Goal: Information Seeking & Learning: Learn about a topic

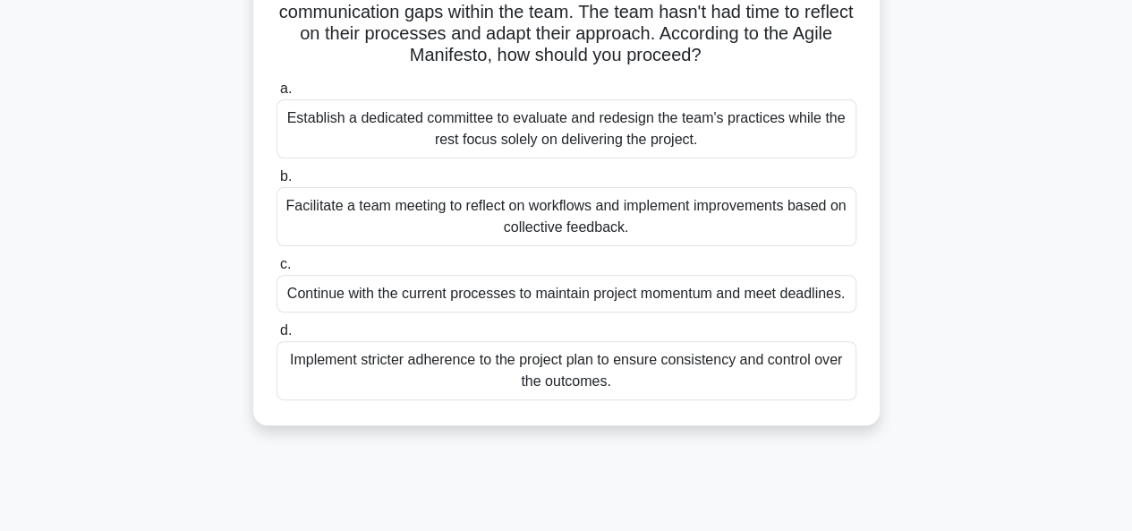
scroll to position [179, 0]
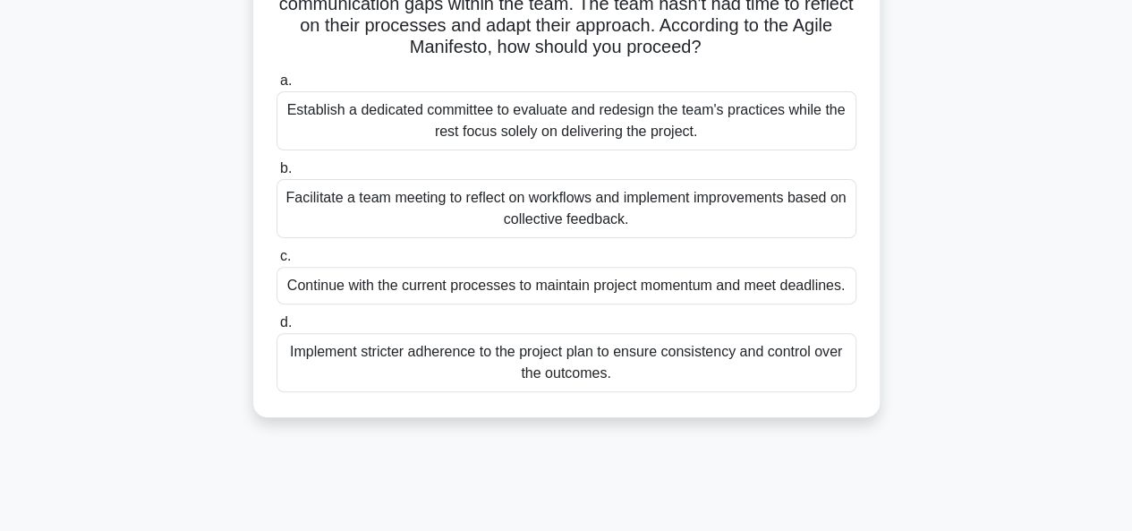
click at [738, 200] on div "Facilitate a team meeting to reflect on workflows and implement improvements ba…" at bounding box center [567, 208] width 580 height 59
click at [277, 175] on input "b. Facilitate a team meeting to reflect on workflows and implement improvements…" at bounding box center [277, 169] width 0 height 12
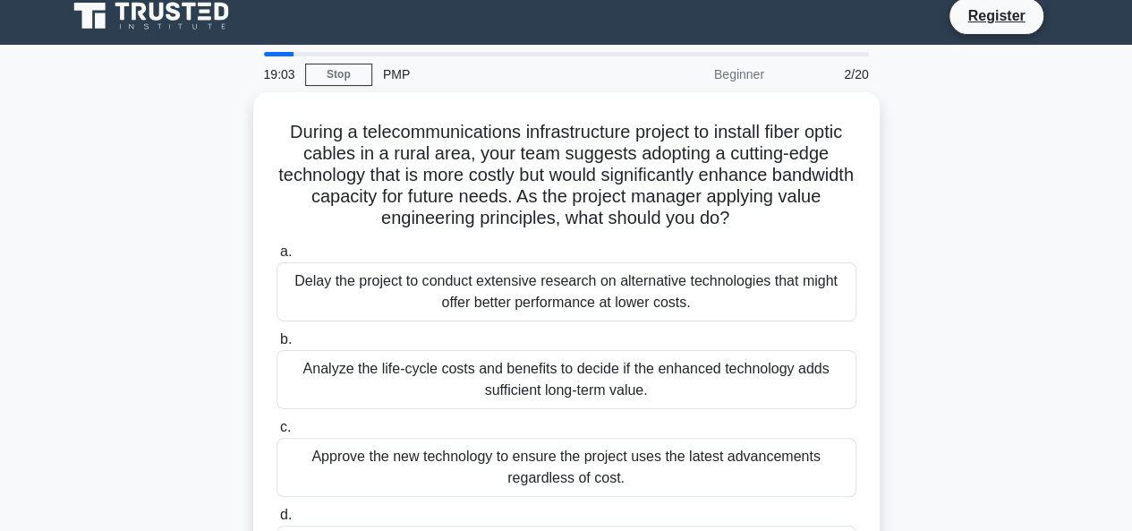
scroll to position [0, 0]
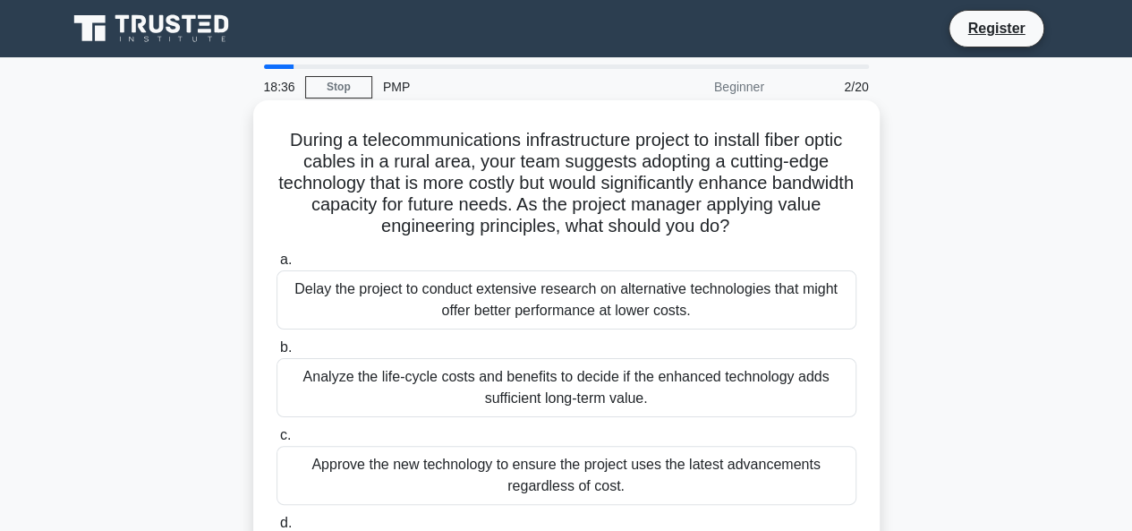
click at [256, 361] on div "During a telecommunications infrastructure project to install fiber optic cable…" at bounding box center [566, 348] width 627 height 496
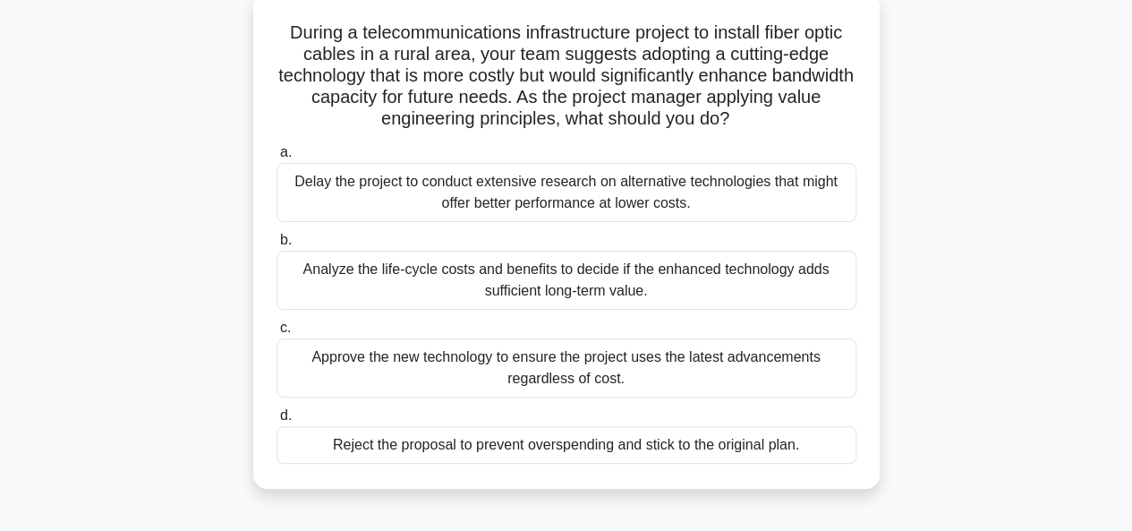
scroll to position [143, 0]
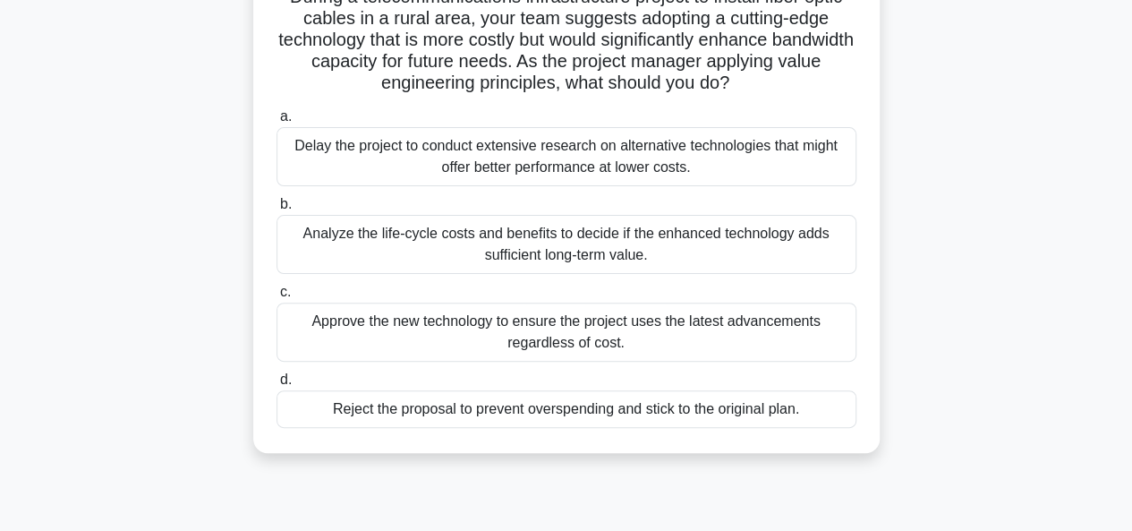
click at [436, 248] on div "Analyze the life-cycle costs and benefits to decide if the enhanced technology …" at bounding box center [567, 244] width 580 height 59
click at [277, 210] on input "b. Analyze the life-cycle costs and benefits to decide if the enhanced technolo…" at bounding box center [277, 205] width 0 height 12
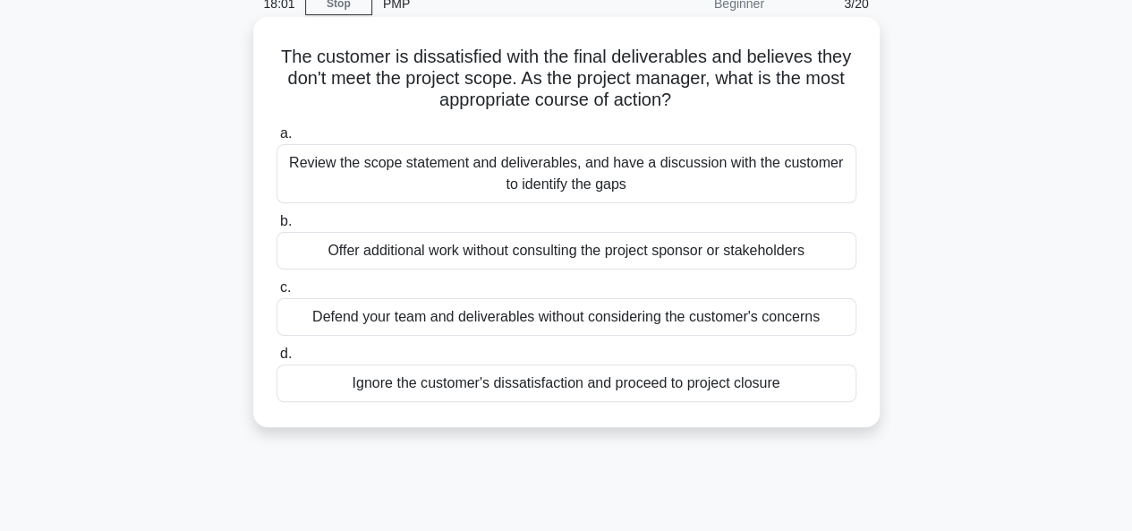
scroll to position [0, 0]
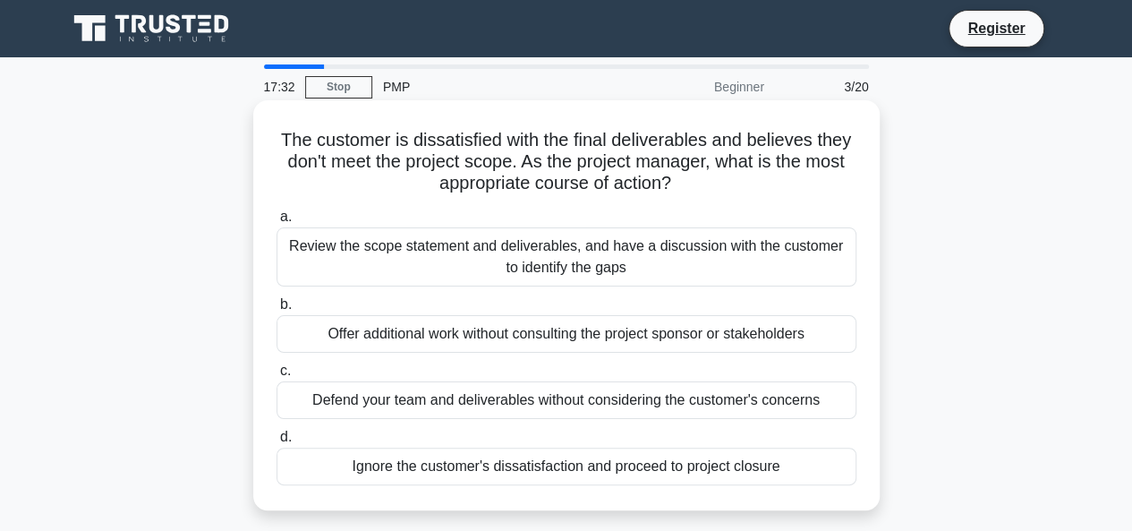
click at [356, 243] on div "Review the scope statement and deliverables, and have a discussion with the cus…" at bounding box center [567, 256] width 580 height 59
click at [277, 223] on input "a. Review the scope statement and deliverables, and have a discussion with the …" at bounding box center [277, 217] width 0 height 12
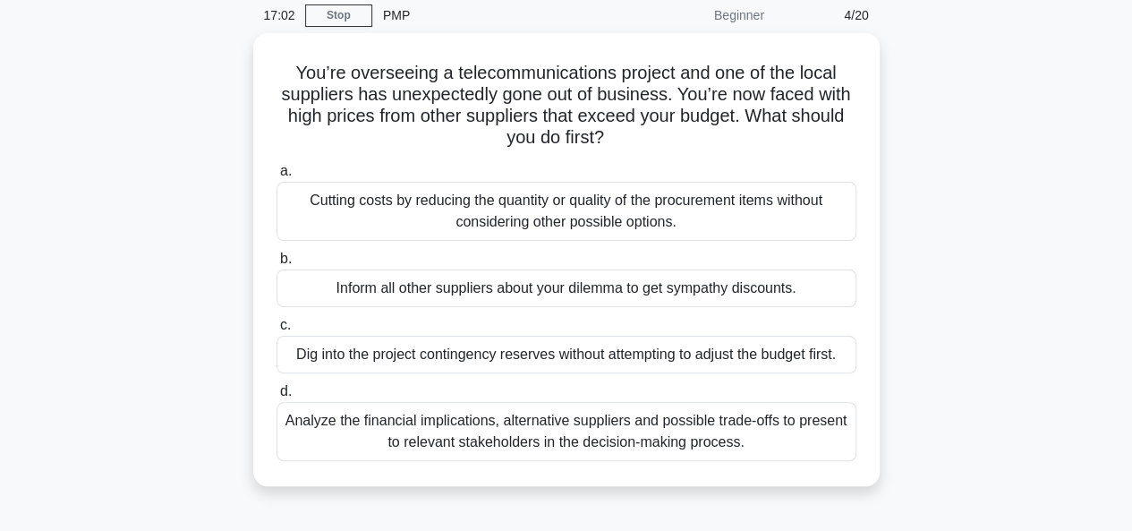
scroll to position [107, 0]
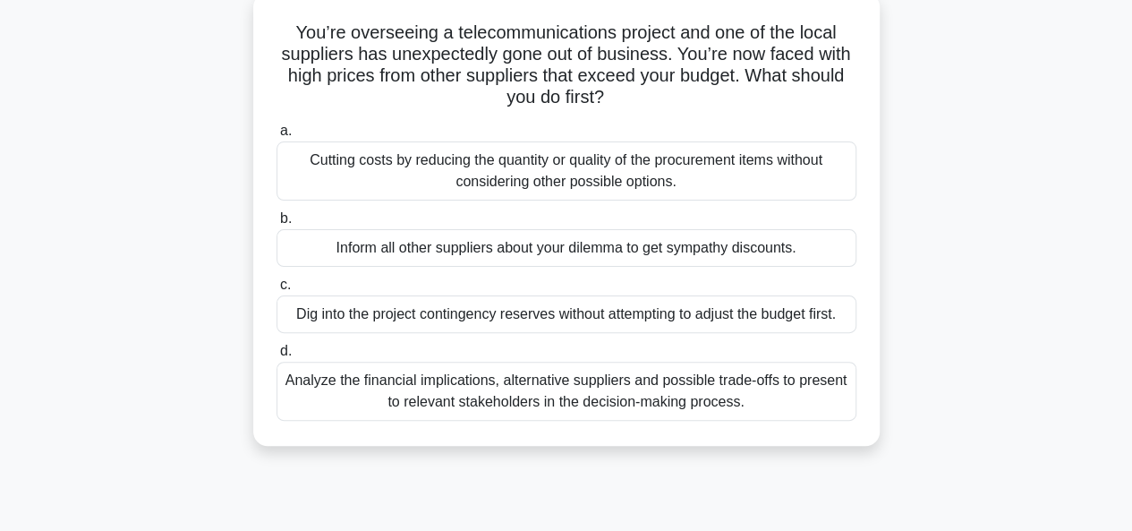
click at [444, 391] on div "Analyze the financial implications, alternative suppliers and possible trade-of…" at bounding box center [567, 391] width 580 height 59
click at [277, 357] on input "d. Analyze the financial implications, alternative suppliers and possible trade…" at bounding box center [277, 352] width 0 height 12
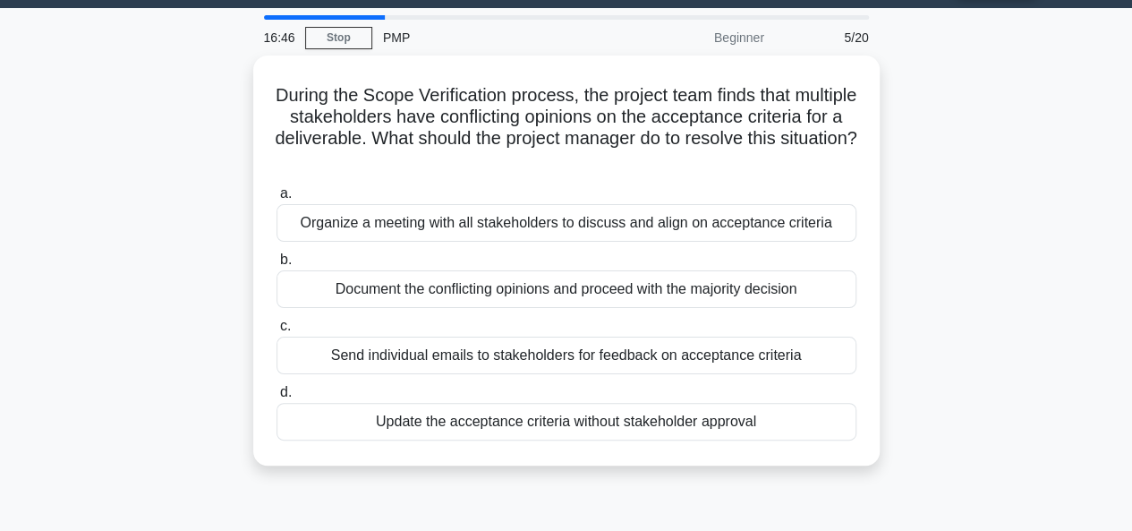
scroll to position [0, 0]
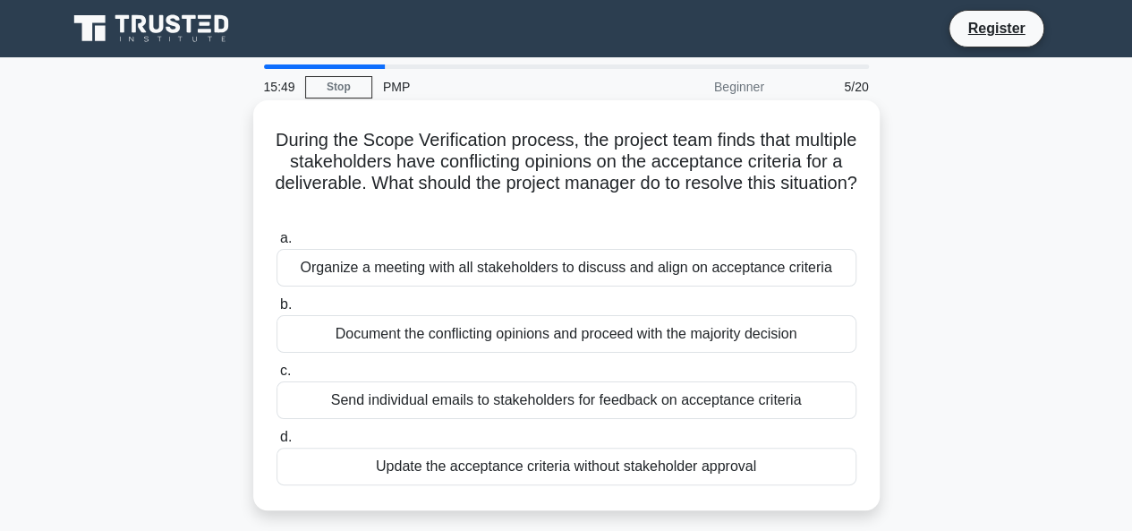
click at [510, 346] on div "Document the conflicting opinions and proceed with the majority decision" at bounding box center [567, 334] width 580 height 38
click at [277, 311] on input "b. Document the conflicting opinions and proceed with the majority decision" at bounding box center [277, 305] width 0 height 12
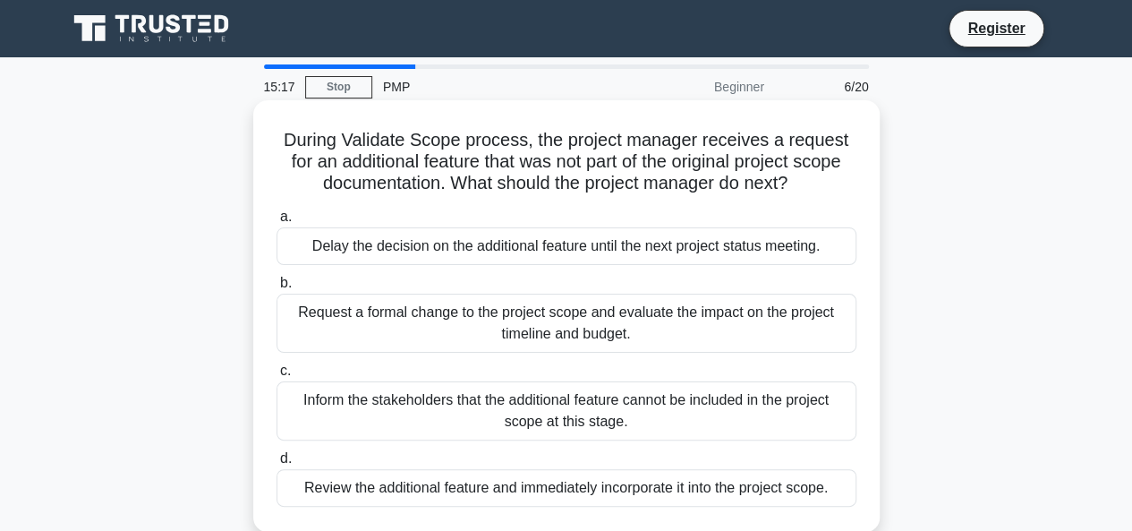
click at [515, 325] on div "Request a formal change to the project scope and evaluate the impact on the pro…" at bounding box center [567, 323] width 580 height 59
click at [277, 289] on input "b. Request a formal change to the project scope and evaluate the impact on the …" at bounding box center [277, 284] width 0 height 12
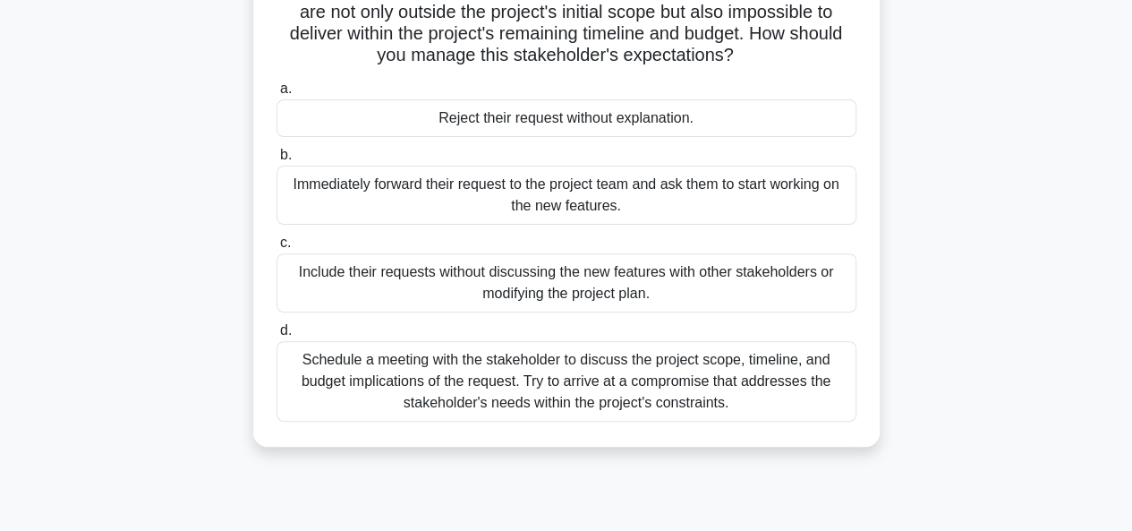
scroll to position [179, 0]
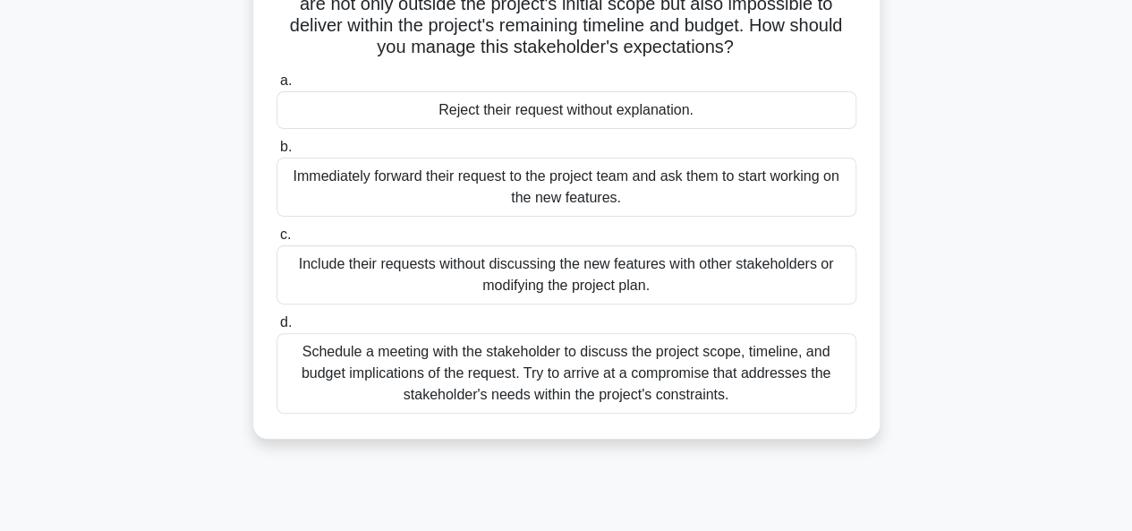
click at [540, 380] on div "Schedule a meeting with the stakeholder to discuss the project scope, timeline,…" at bounding box center [567, 373] width 580 height 81
click at [277, 329] on input "d. Schedule a meeting with the stakeholder to discuss the project scope, timeli…" at bounding box center [277, 323] width 0 height 12
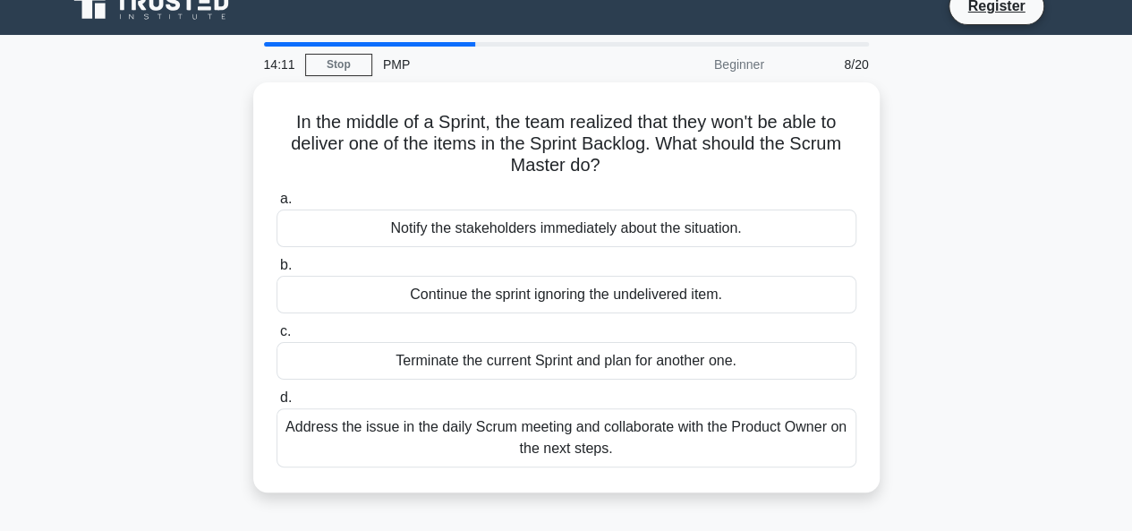
scroll to position [0, 0]
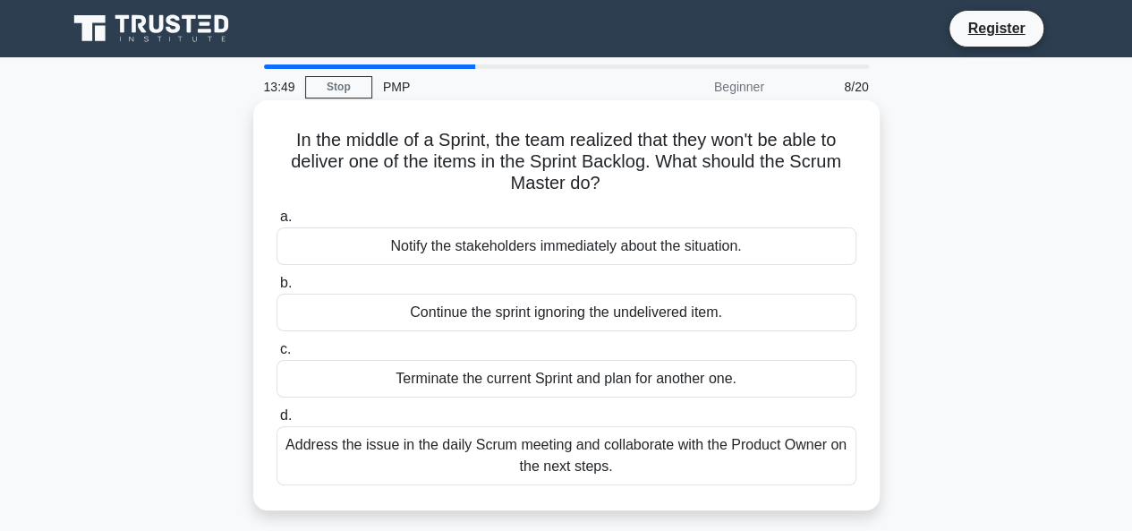
click at [529, 380] on div "Terminate the current Sprint and plan for another one." at bounding box center [567, 379] width 580 height 38
click at [277, 355] on input "c. Terminate the current Sprint and plan for another one." at bounding box center [277, 350] width 0 height 12
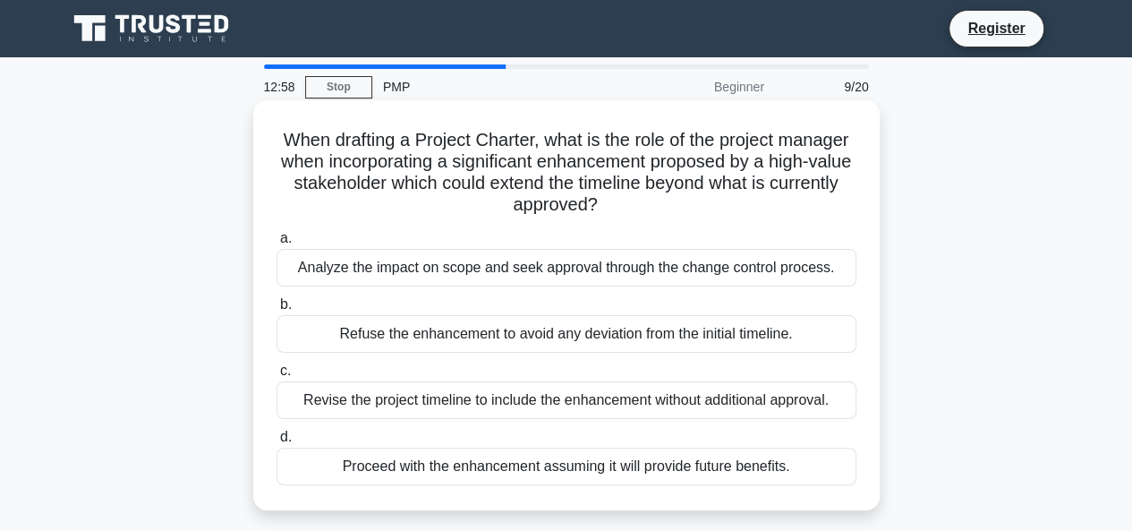
click at [545, 465] on div "Proceed with the enhancement assuming it will provide future benefits." at bounding box center [567, 467] width 580 height 38
click at [277, 443] on input "d. Proceed with the enhancement assuming it will provide future benefits." at bounding box center [277, 437] width 0 height 12
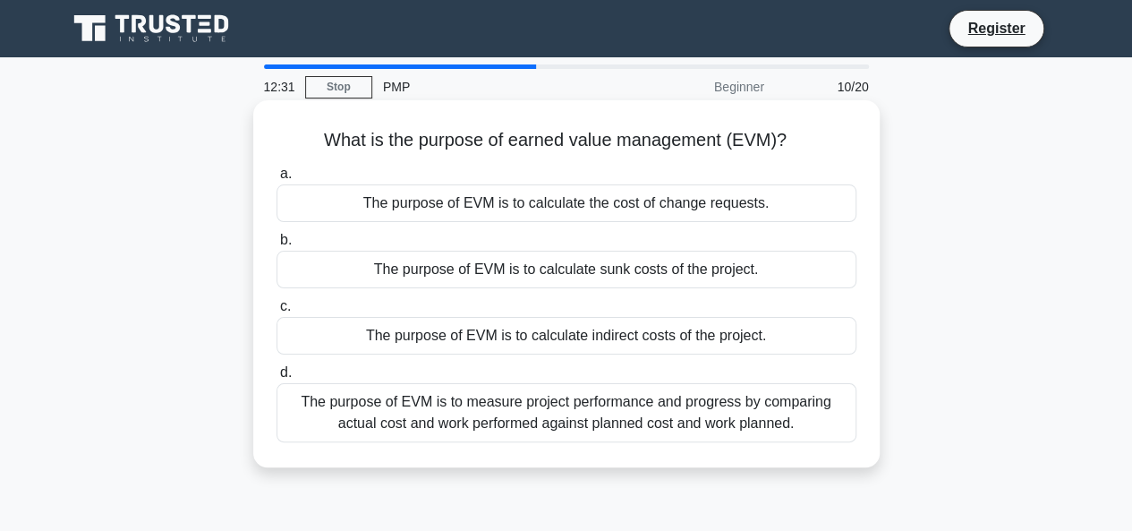
click at [573, 418] on div "The purpose of EVM is to measure project performance and progress by comparing …" at bounding box center [567, 412] width 580 height 59
click at [277, 379] on input "d. The purpose of EVM is to measure project performance and progress by compari…" at bounding box center [277, 373] width 0 height 12
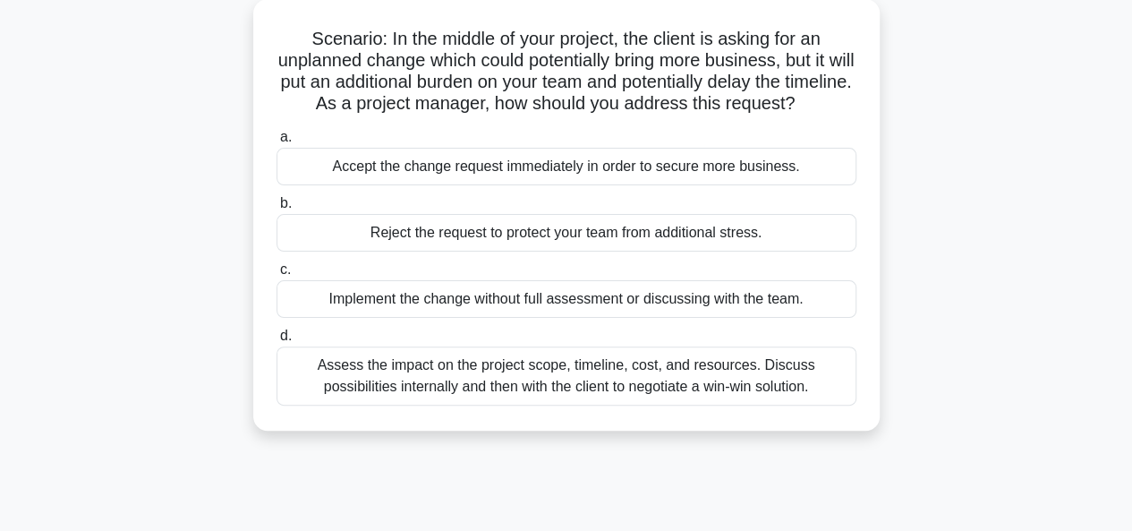
scroll to position [107, 0]
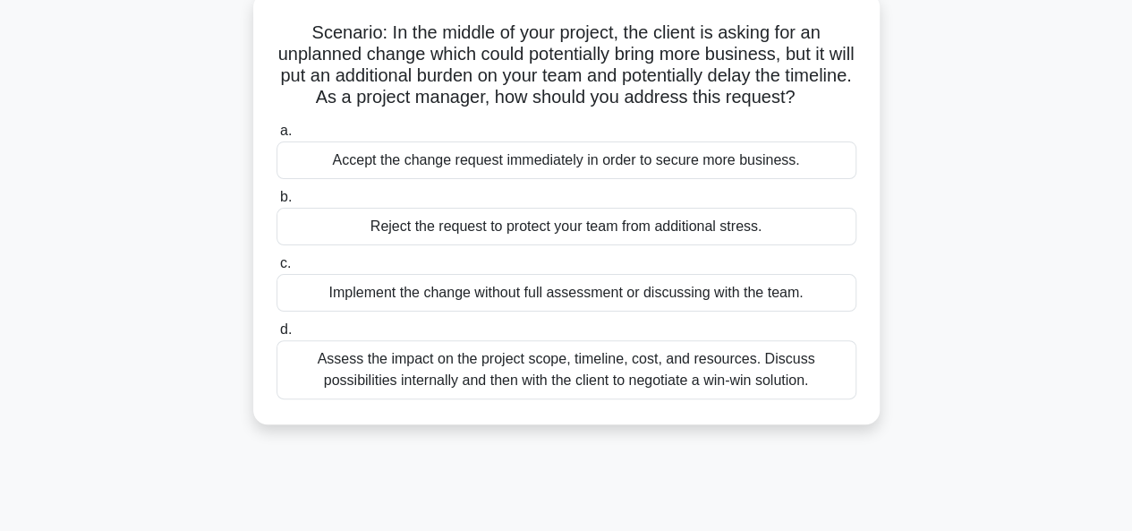
click at [573, 386] on div "Assess the impact on the project scope, timeline, cost, and resources. Discuss …" at bounding box center [567, 369] width 580 height 59
click at [277, 336] on input "d. Assess the impact on the project scope, timeline, cost, and resources. Discu…" at bounding box center [277, 330] width 0 height 12
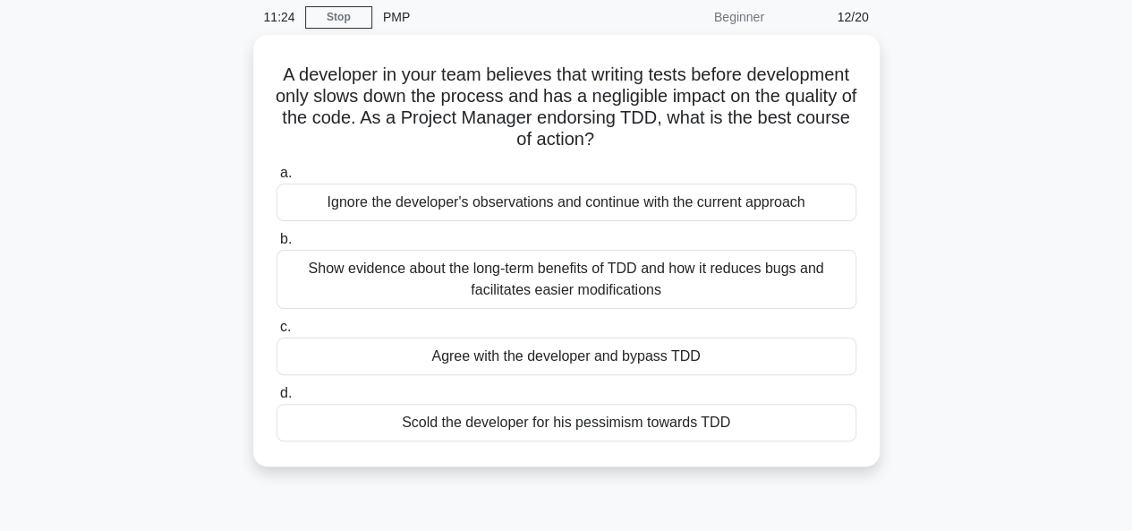
scroll to position [72, 0]
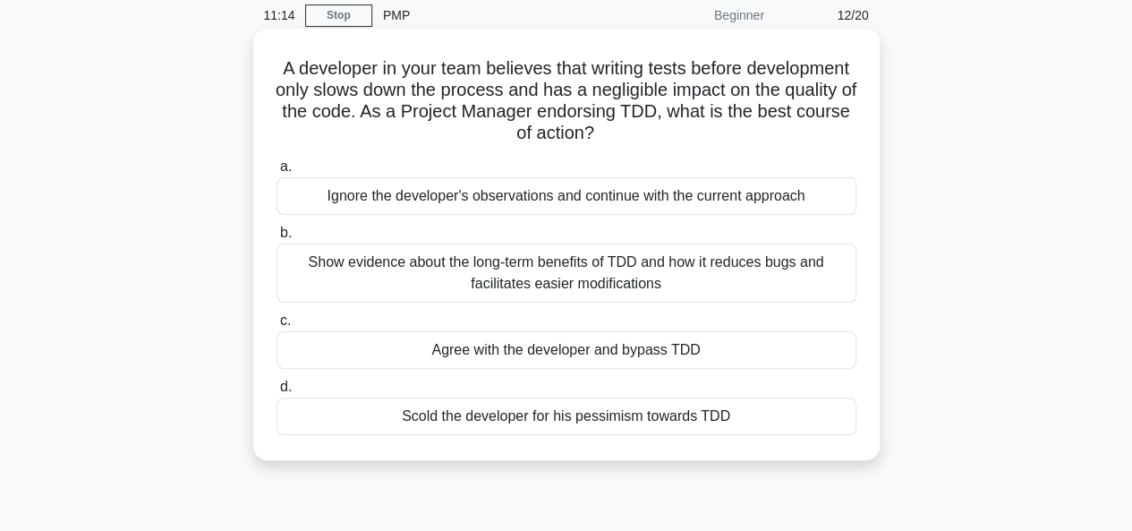
click at [611, 274] on div "Show evidence about the long-term benefits of TDD and how it reduces bugs and f…" at bounding box center [567, 272] width 580 height 59
click at [277, 239] on input "b. Show evidence about the long-term benefits of TDD and how it reduces bugs an…" at bounding box center [277, 233] width 0 height 12
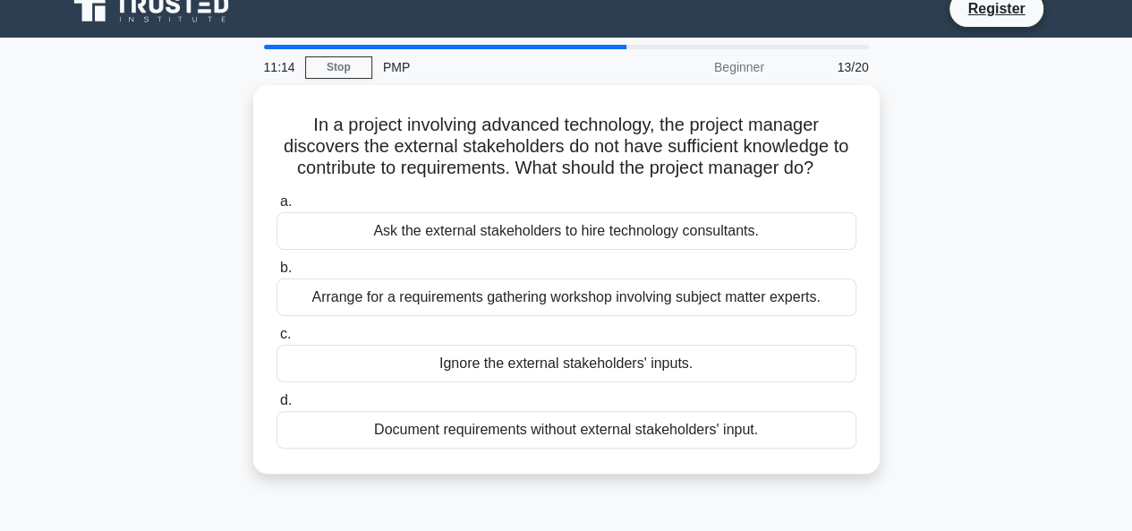
scroll to position [0, 0]
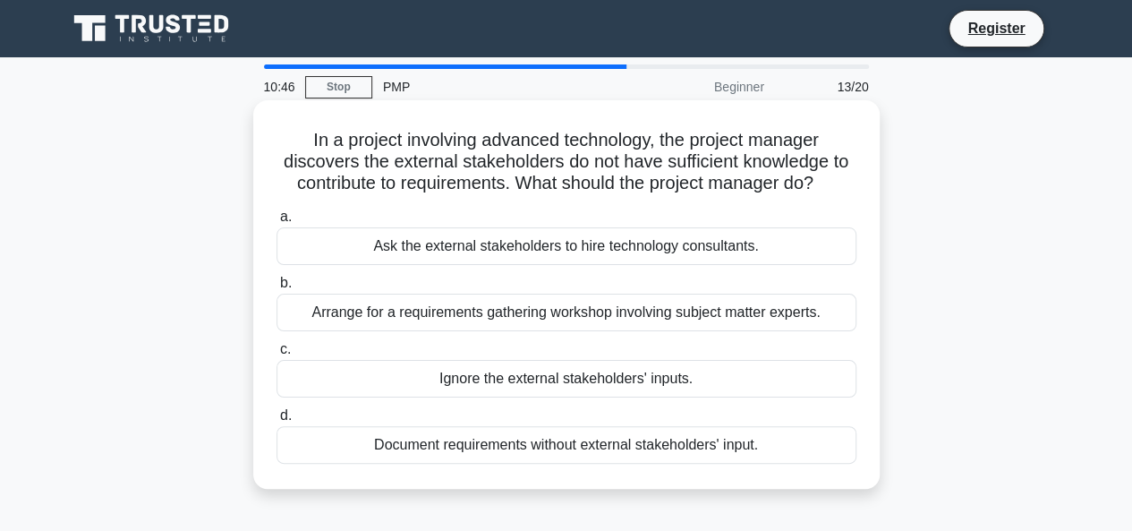
click at [613, 252] on div "Ask the external stakeholders to hire technology consultants." at bounding box center [567, 246] width 580 height 38
click at [277, 223] on input "a. Ask the external stakeholders to hire technology consultants." at bounding box center [277, 217] width 0 height 12
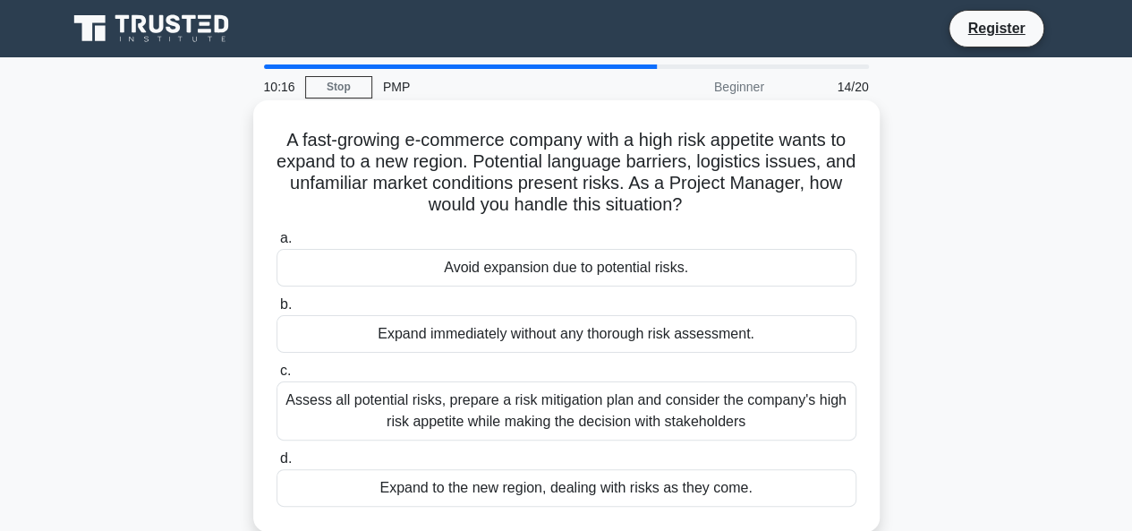
click at [580, 398] on div "Assess all potential risks, prepare a risk mitigation plan and consider the com…" at bounding box center [567, 410] width 580 height 59
click at [277, 377] on input "c. Assess all potential risks, prepare a risk mitigation plan and consider the …" at bounding box center [277, 371] width 0 height 12
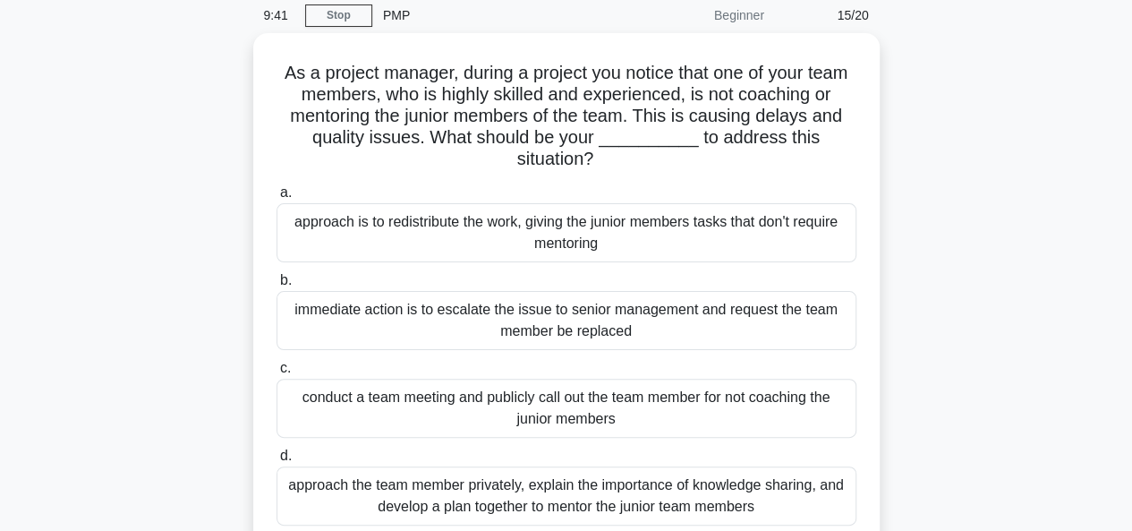
scroll to position [107, 0]
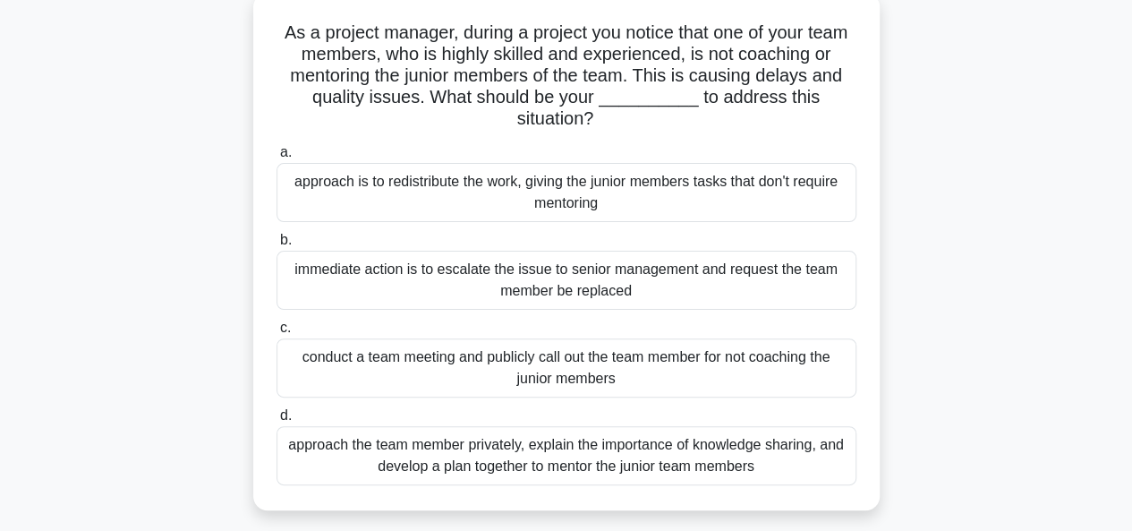
click at [554, 460] on div "approach the team member privately, explain the importance of knowledge sharing…" at bounding box center [567, 455] width 580 height 59
click at [277, 422] on input "d. approach the team member privately, explain the importance of knowledge shar…" at bounding box center [277, 416] width 0 height 12
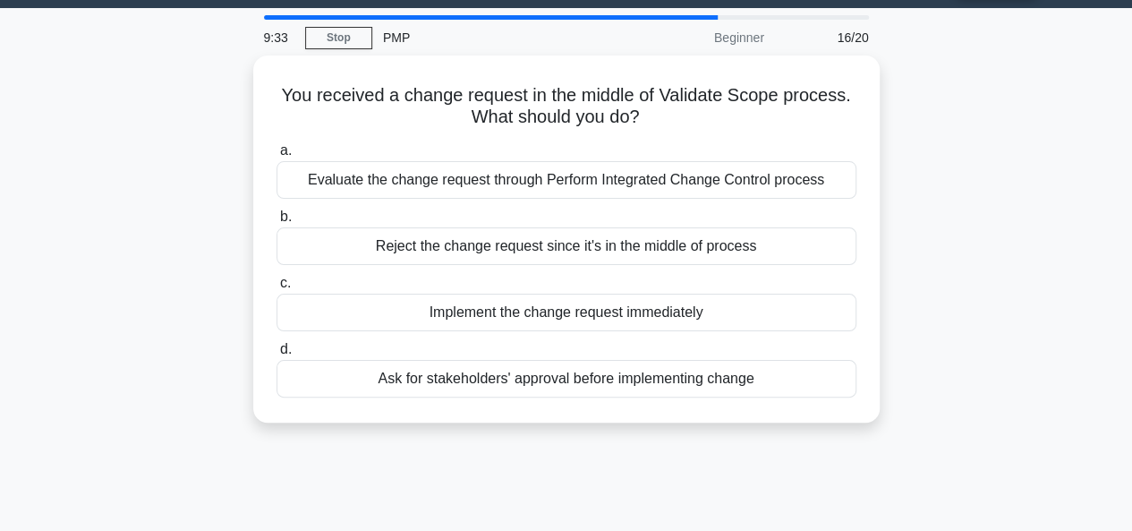
scroll to position [0, 0]
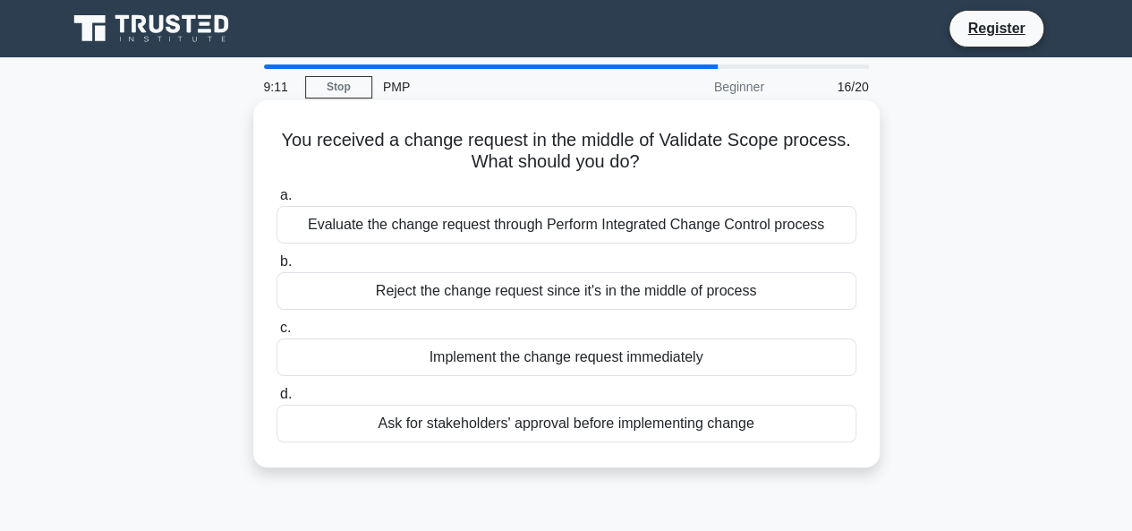
click at [560, 425] on div "Ask for stakeholders' approval before implementing change" at bounding box center [567, 424] width 580 height 38
click at [277, 400] on input "d. Ask for stakeholders' approval before implementing change" at bounding box center [277, 395] width 0 height 12
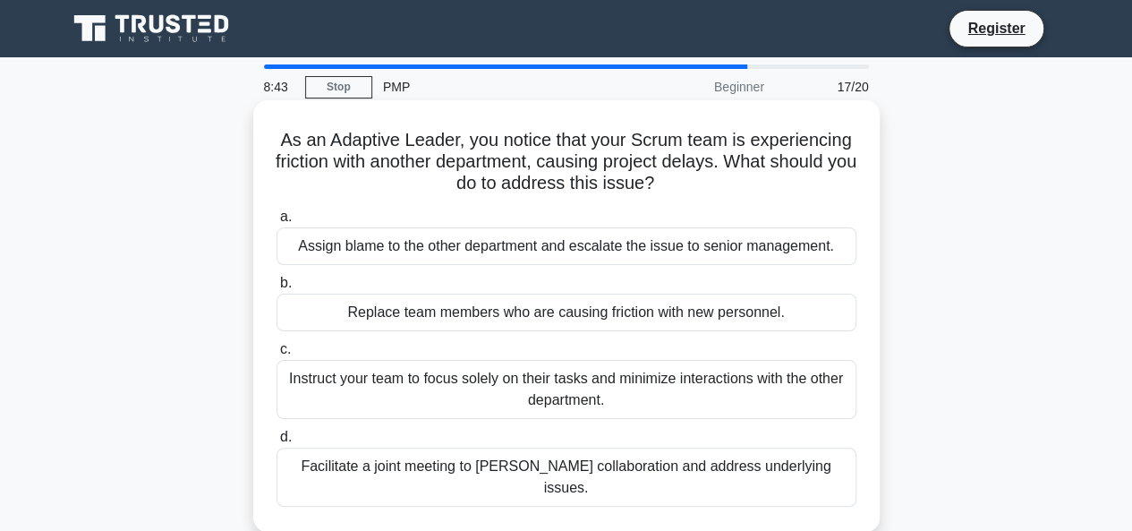
click at [582, 388] on div "Instruct your team to focus solely on their tasks and minimize interactions wit…" at bounding box center [567, 389] width 580 height 59
click at [277, 355] on input "c. Instruct your team to focus solely on their tasks and minimize interactions …" at bounding box center [277, 350] width 0 height 12
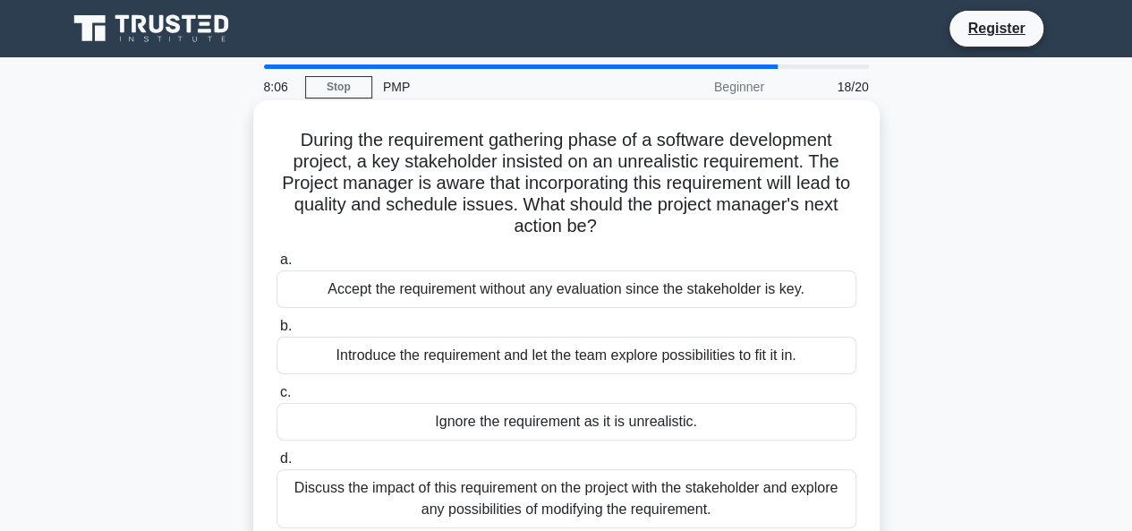
click at [592, 493] on div "Discuss the impact of this requirement on the project with the stakeholder and …" at bounding box center [567, 498] width 580 height 59
click at [277, 465] on input "d. Discuss the impact of this requirement on the project with the stakeholder a…" at bounding box center [277, 459] width 0 height 12
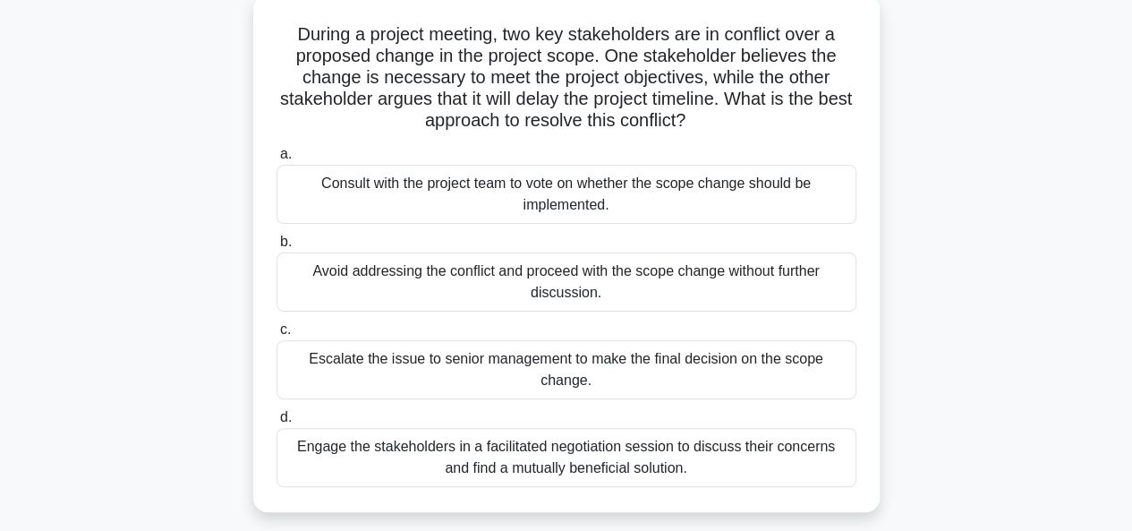
scroll to position [107, 0]
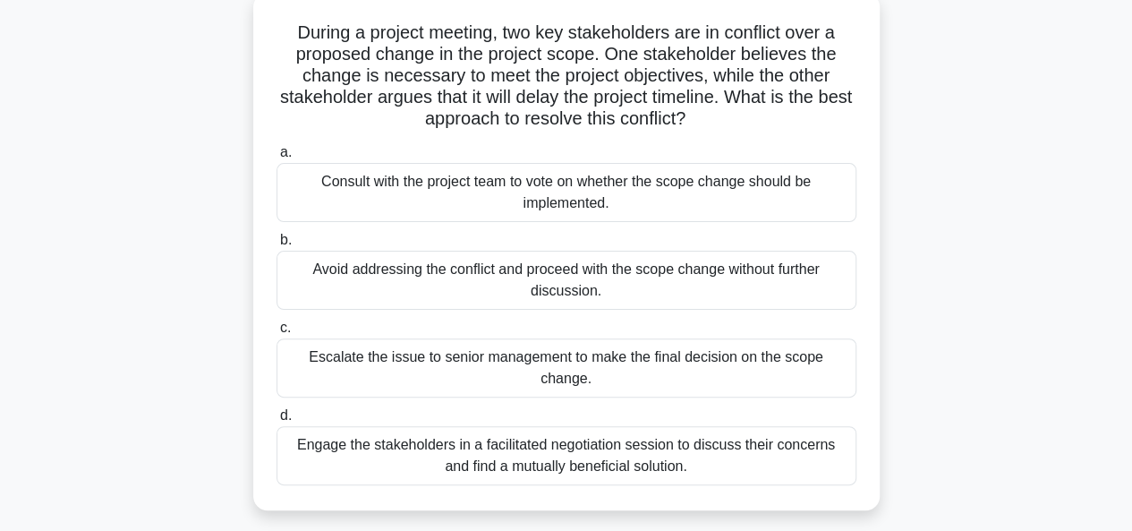
click at [532, 426] on div "Engage the stakeholders in a facilitated negotiation session to discuss their c…" at bounding box center [567, 455] width 580 height 59
click at [277, 418] on input "d. Engage the stakeholders in a facilitated negotiation session to discuss thei…" at bounding box center [277, 416] width 0 height 12
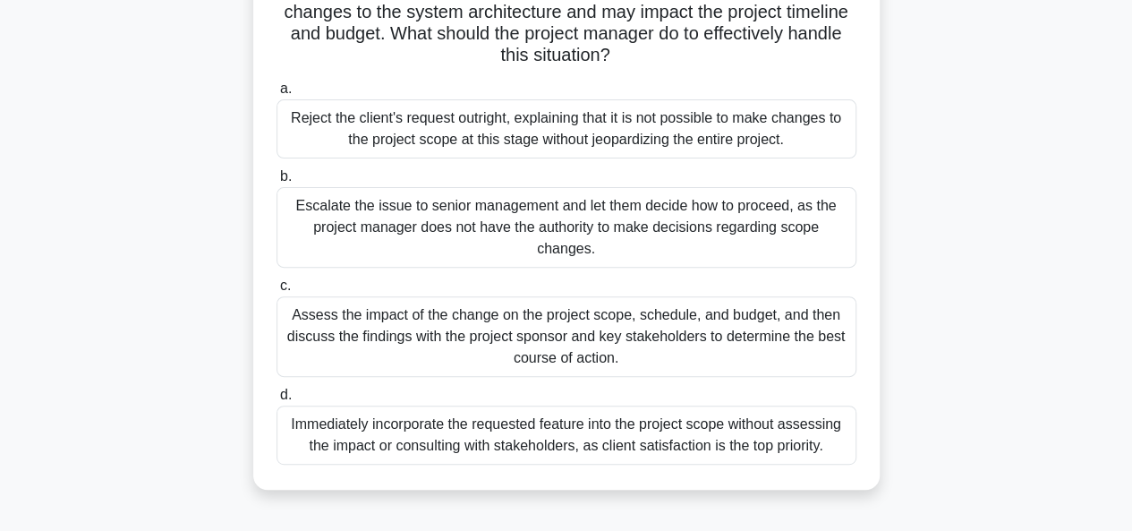
scroll to position [179, 0]
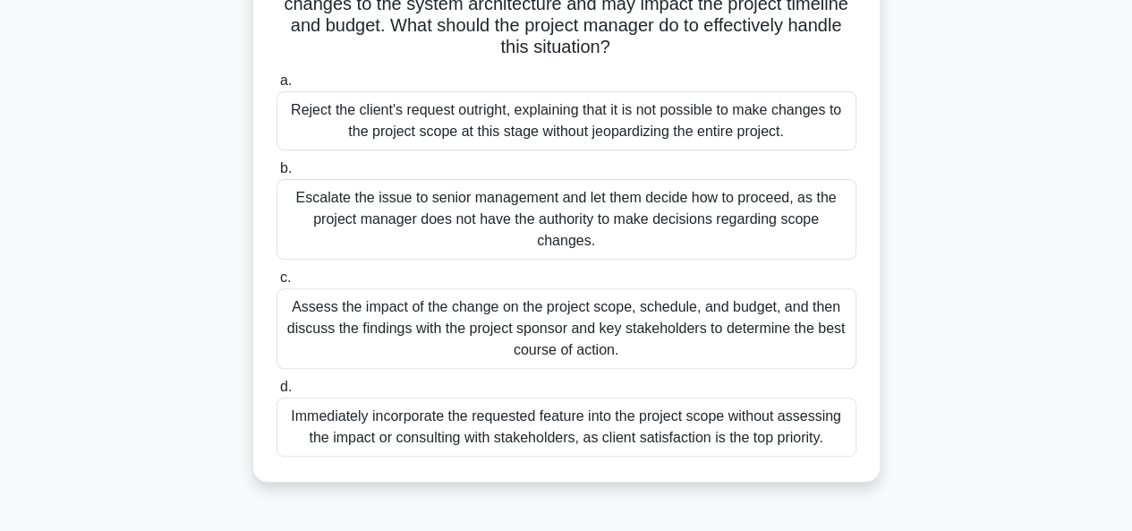
click at [574, 323] on div "Assess the impact of the change on the project scope, schedule, and budget, and…" at bounding box center [567, 328] width 580 height 81
click at [277, 284] on input "c. Assess the impact of the change on the project scope, schedule, and budget, …" at bounding box center [277, 278] width 0 height 12
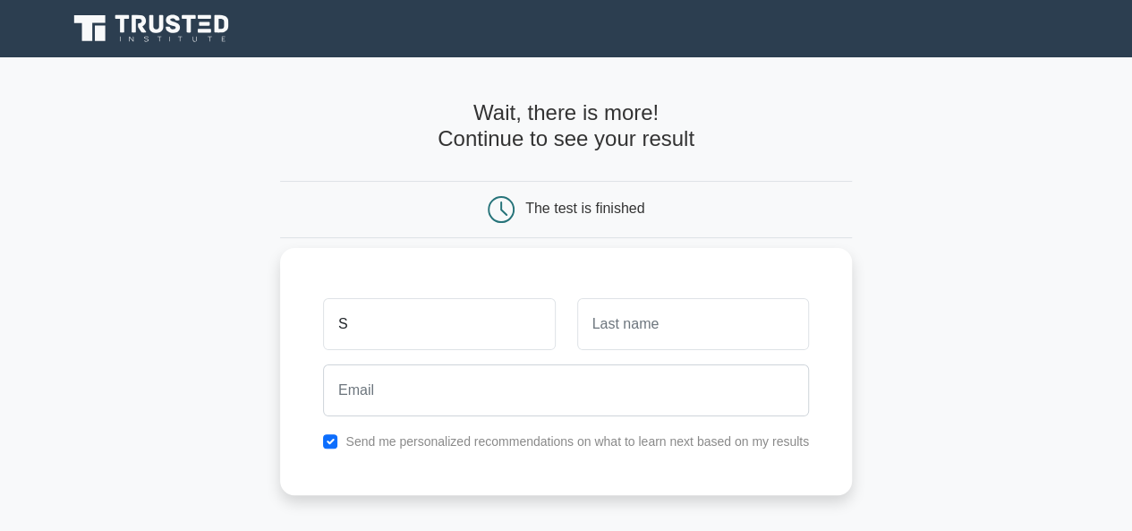
type input "Swaliho M."
click at [598, 329] on input "text" at bounding box center [693, 324] width 232 height 52
type input "Fofana"
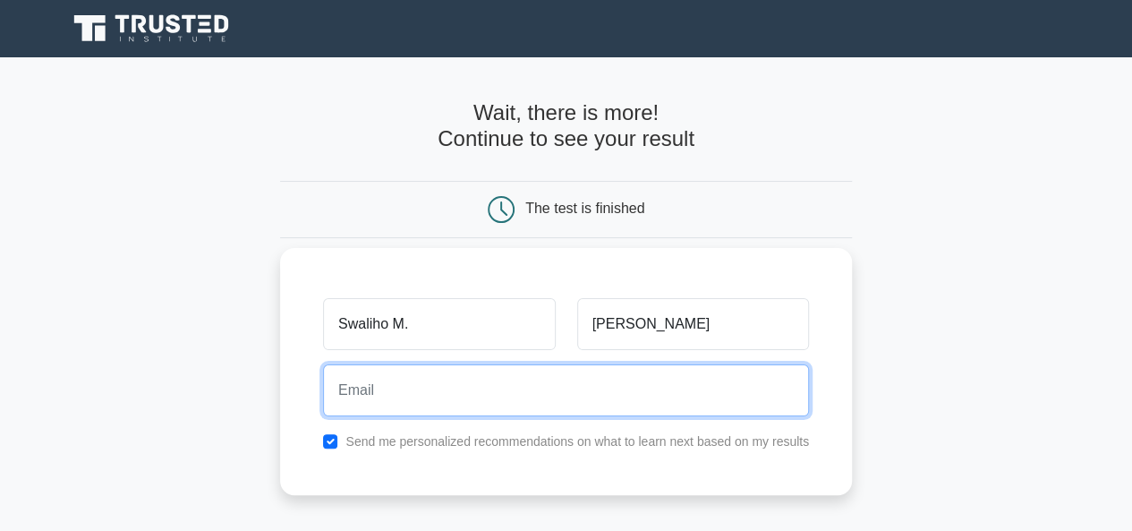
click at [550, 395] on input "email" at bounding box center [566, 390] width 486 height 52
type input "swalihom459@gmail.com"
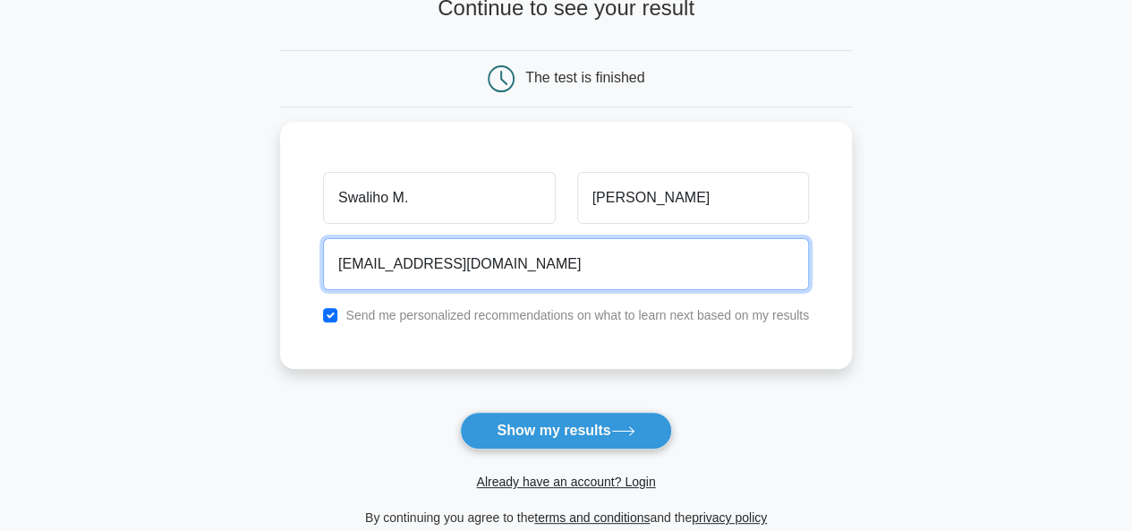
scroll to position [148, 0]
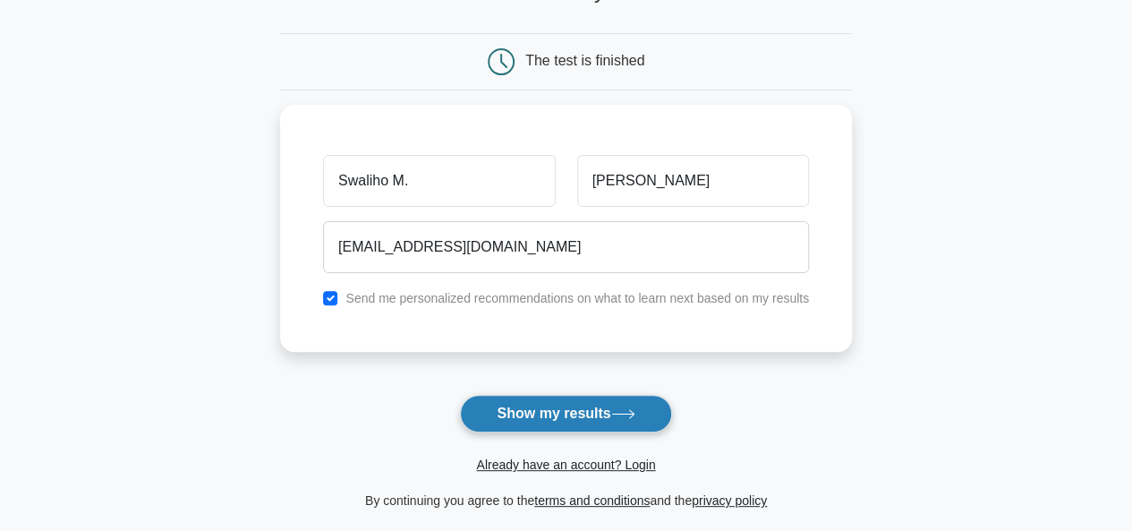
click at [579, 414] on button "Show my results" at bounding box center [565, 414] width 211 height 38
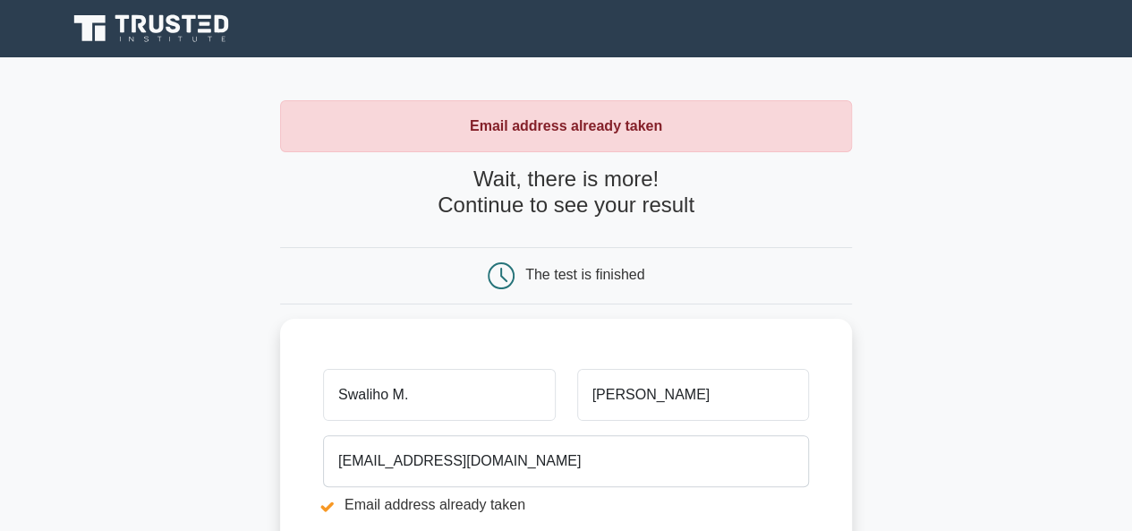
click at [154, 359] on main "Email address already taken Wait, there is more! Continue to see your result Th…" at bounding box center [566, 429] width 1132 height 745
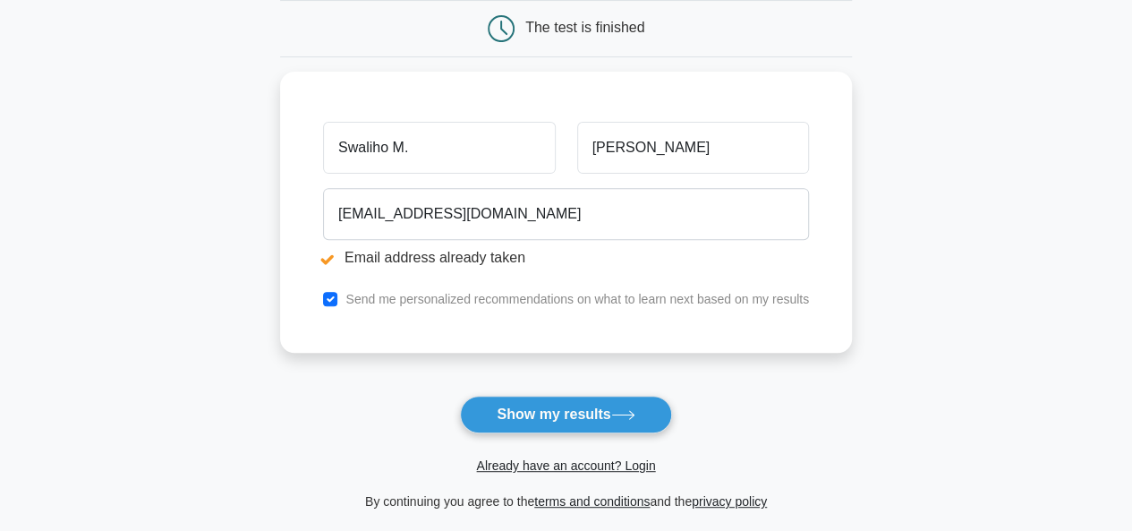
scroll to position [251, 0]
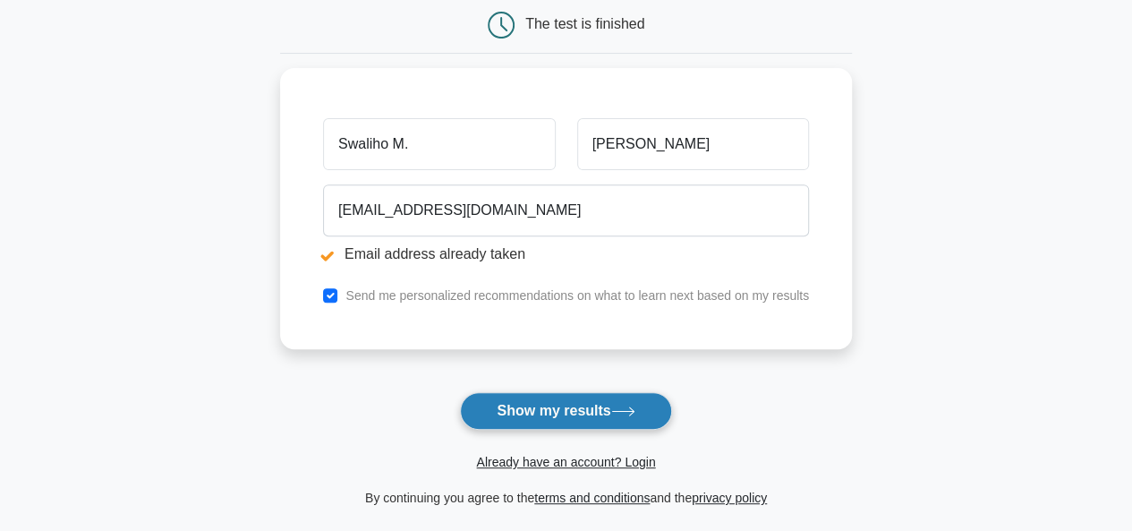
click at [550, 406] on button "Show my results" at bounding box center [565, 411] width 211 height 38
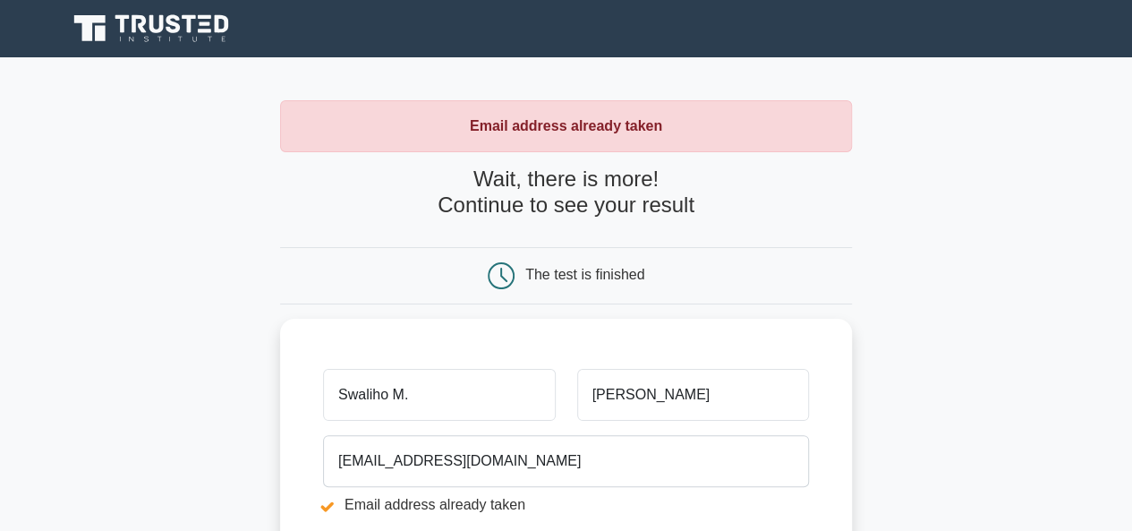
click at [238, 391] on main "Email address already taken Wait, there is more! Continue to see your result Th…" at bounding box center [566, 429] width 1132 height 745
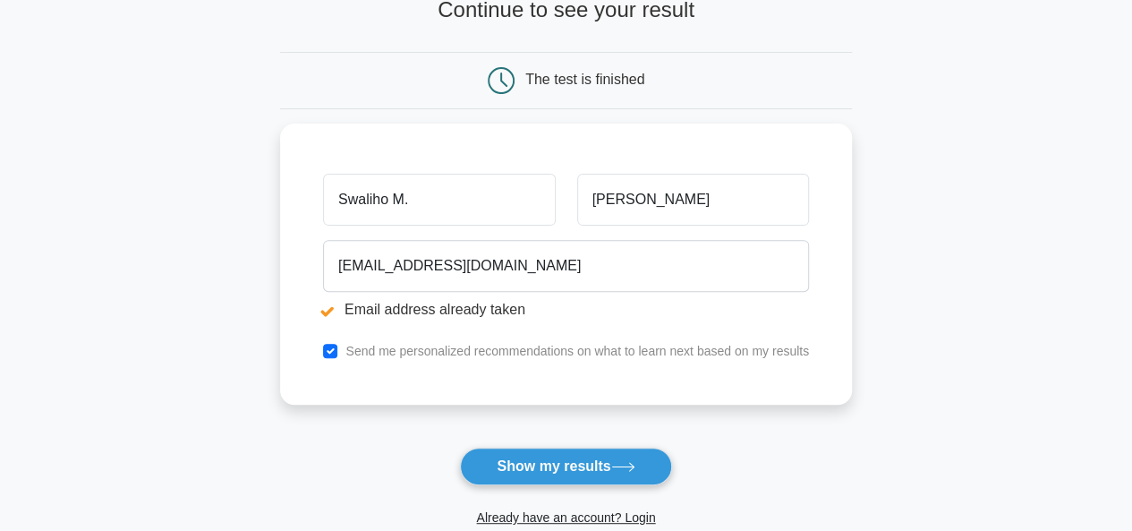
scroll to position [251, 0]
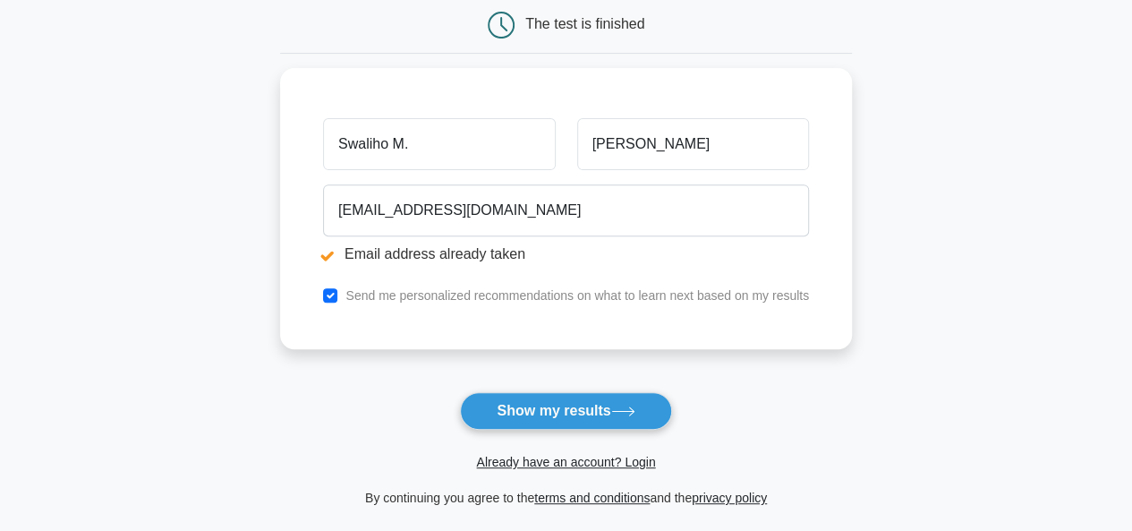
click at [501, 470] on span "Already have an account? Login" at bounding box center [566, 461] width 558 height 21
click at [503, 463] on link "Already have an account? Login" at bounding box center [565, 462] width 179 height 14
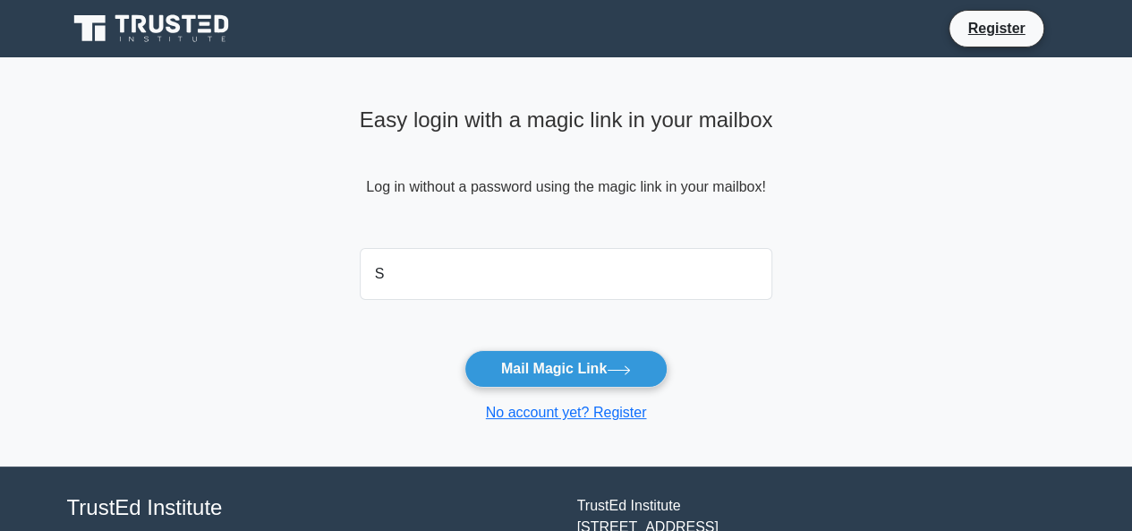
type input "[EMAIL_ADDRESS][DOMAIN_NAME]"
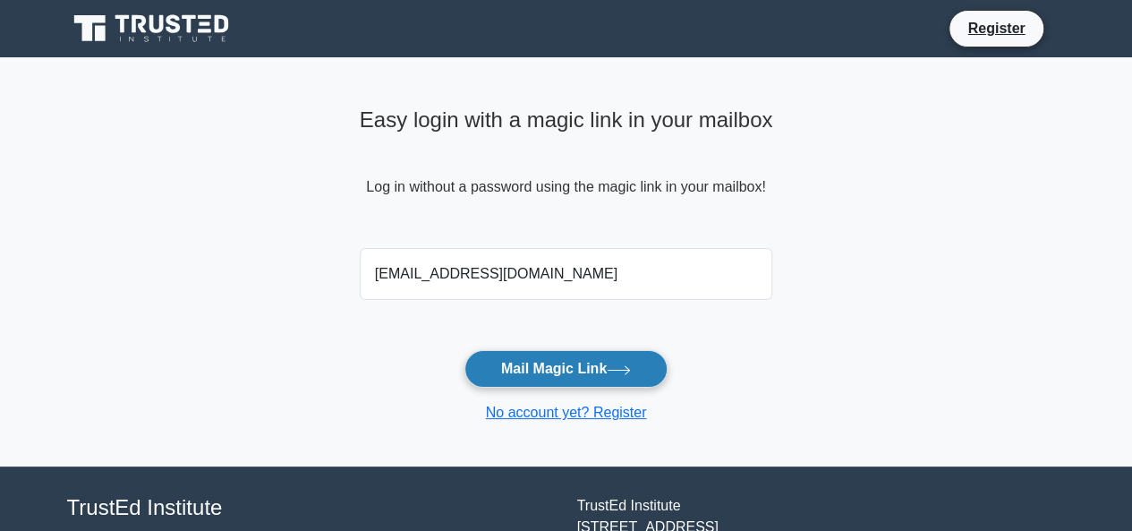
click at [539, 363] on button "Mail Magic Link" at bounding box center [566, 369] width 203 height 38
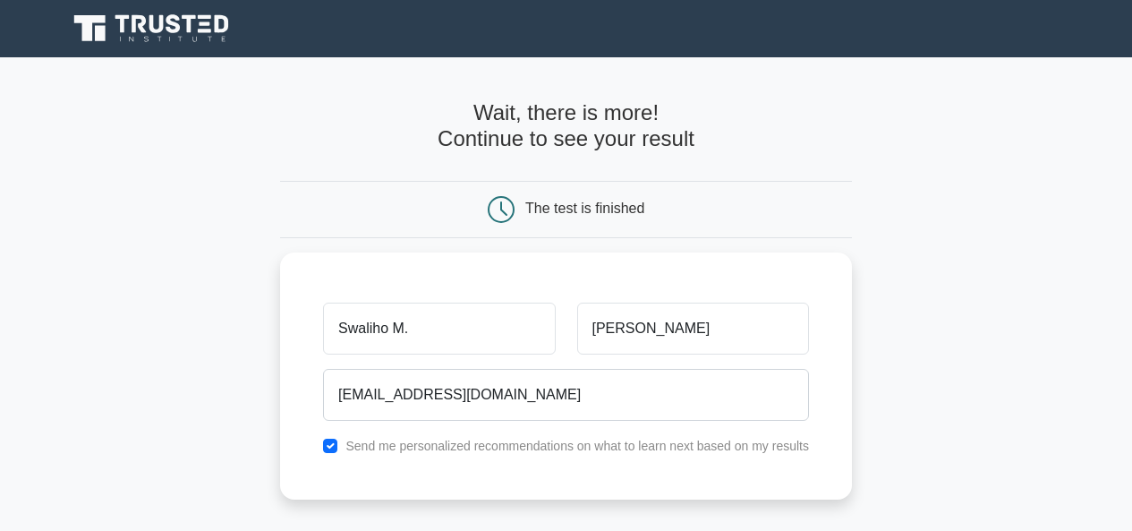
scroll to position [124, 0]
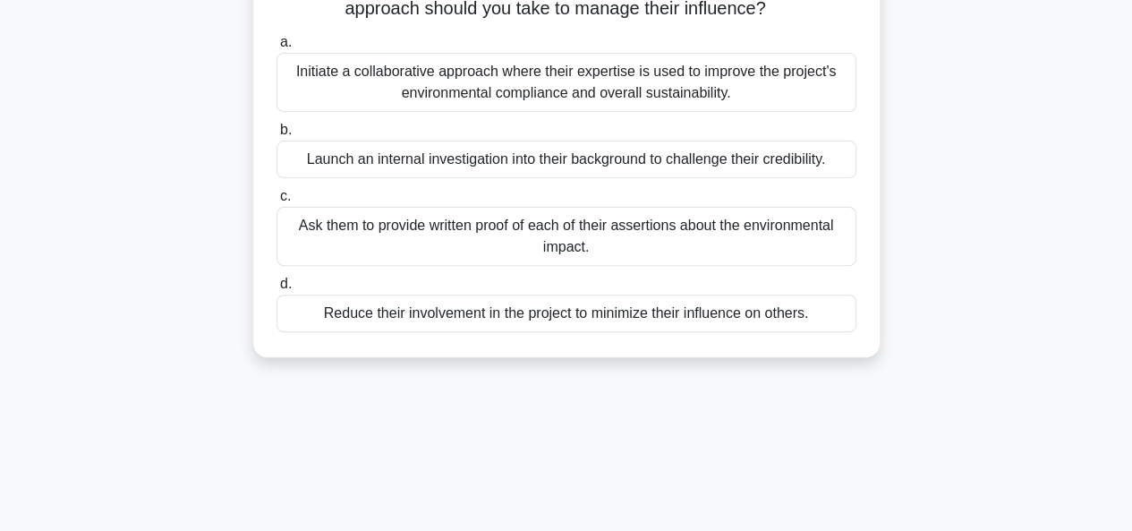
click at [63, 189] on div "One of your stakeholders is an environmental expert. They have voiced serious c…" at bounding box center [566, 152] width 1021 height 453
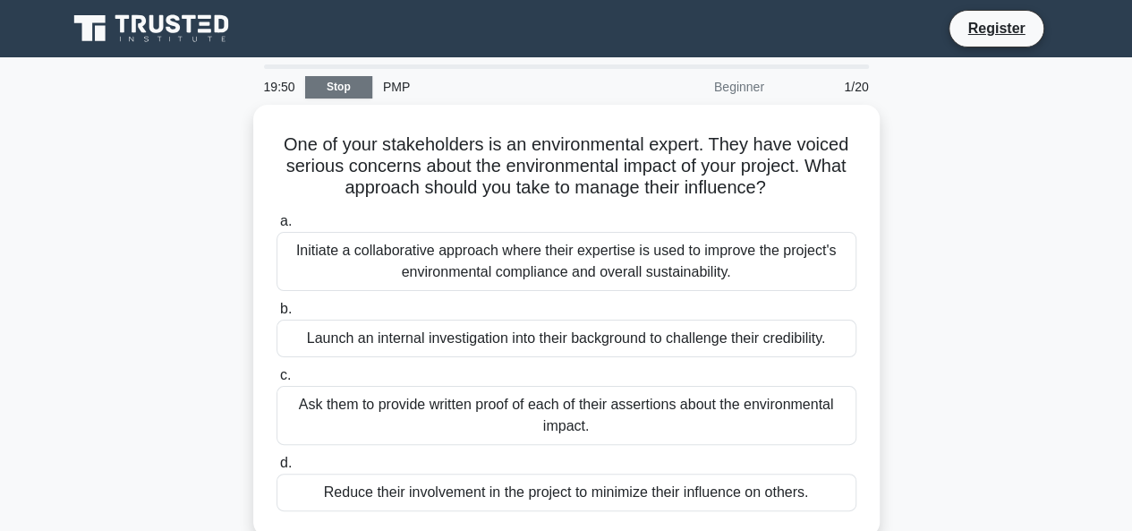
click at [333, 83] on link "Stop" at bounding box center [338, 87] width 67 height 22
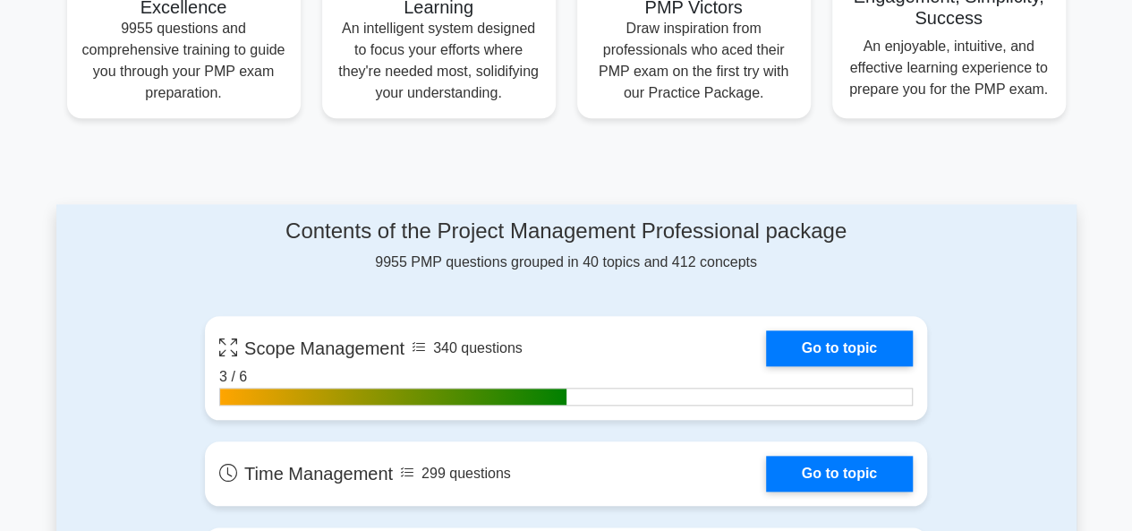
scroll to position [824, 0]
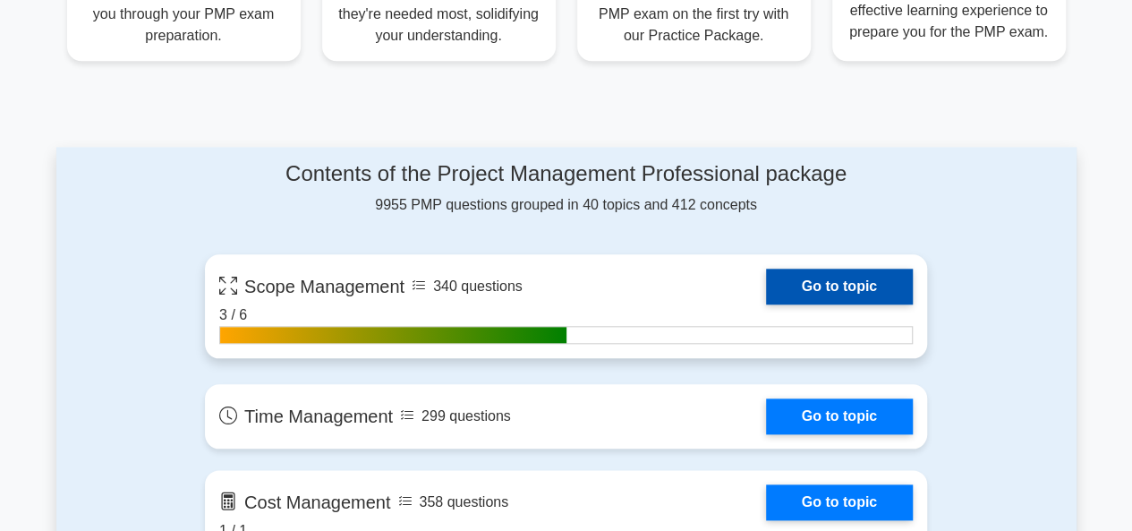
click at [840, 278] on link "Go to topic" at bounding box center [839, 287] width 147 height 36
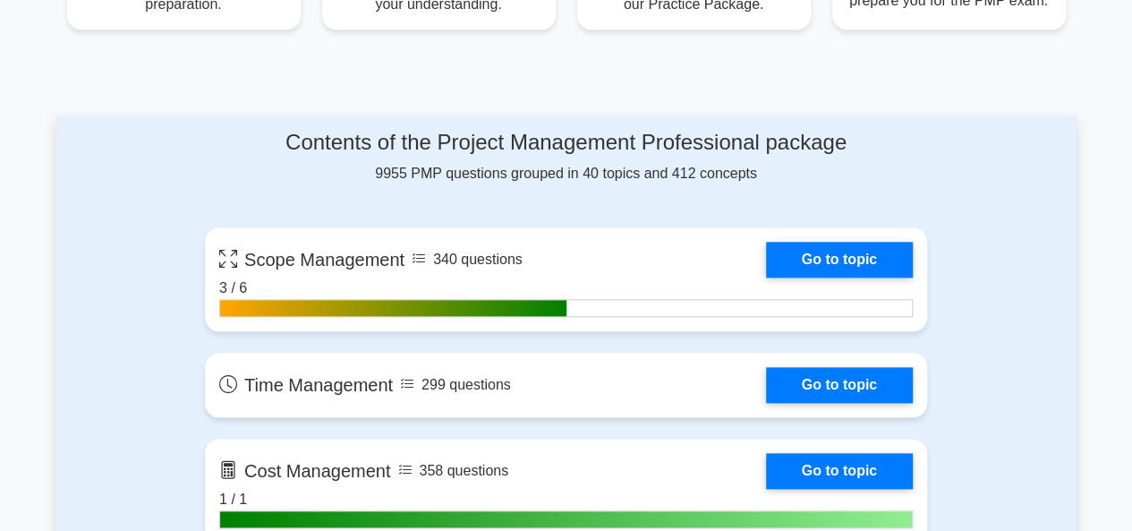
scroll to position [859, 0]
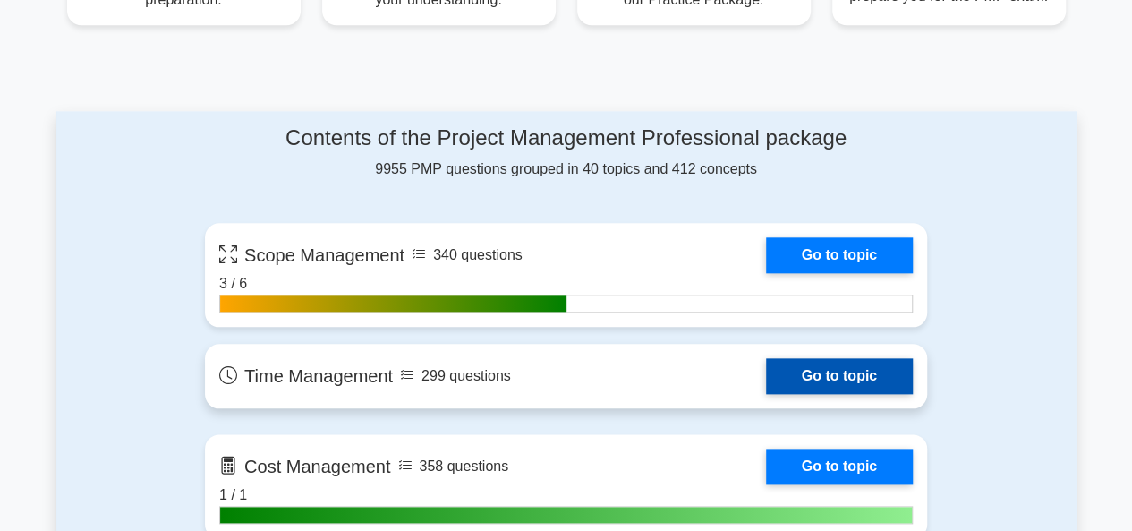
click at [834, 375] on link "Go to topic" at bounding box center [839, 376] width 147 height 36
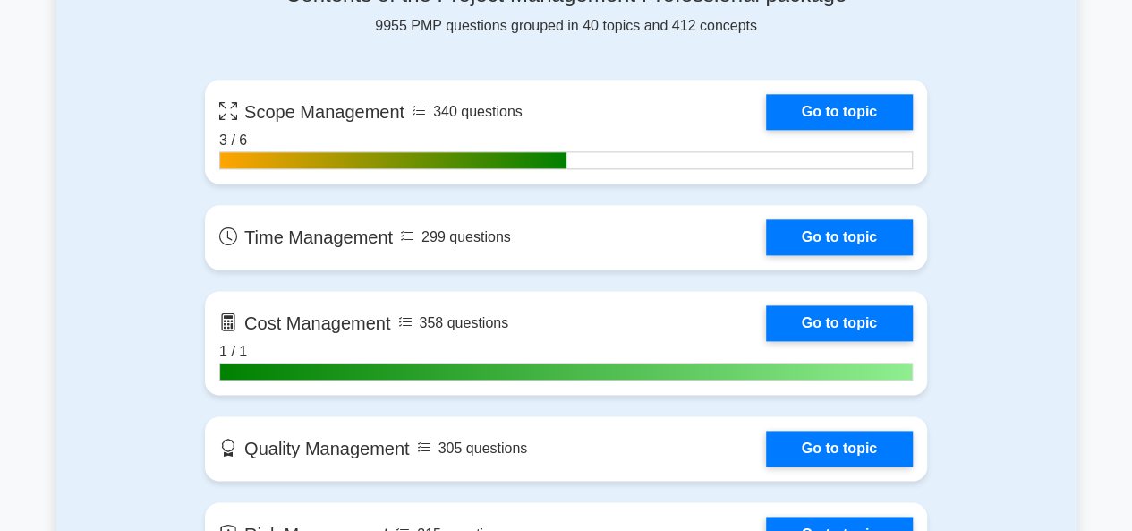
scroll to position [967, 0]
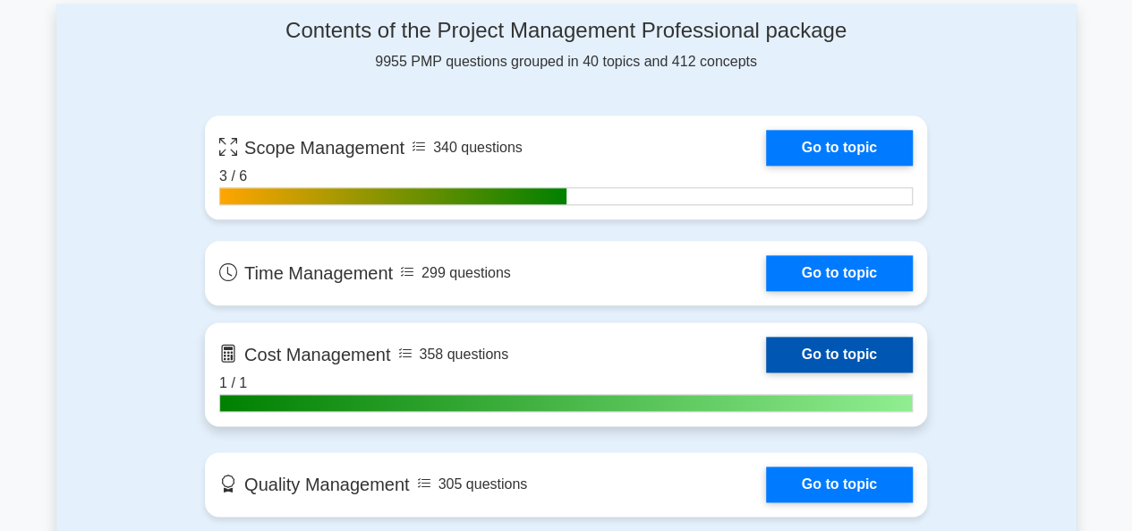
click at [824, 350] on link "Go to topic" at bounding box center [839, 355] width 147 height 36
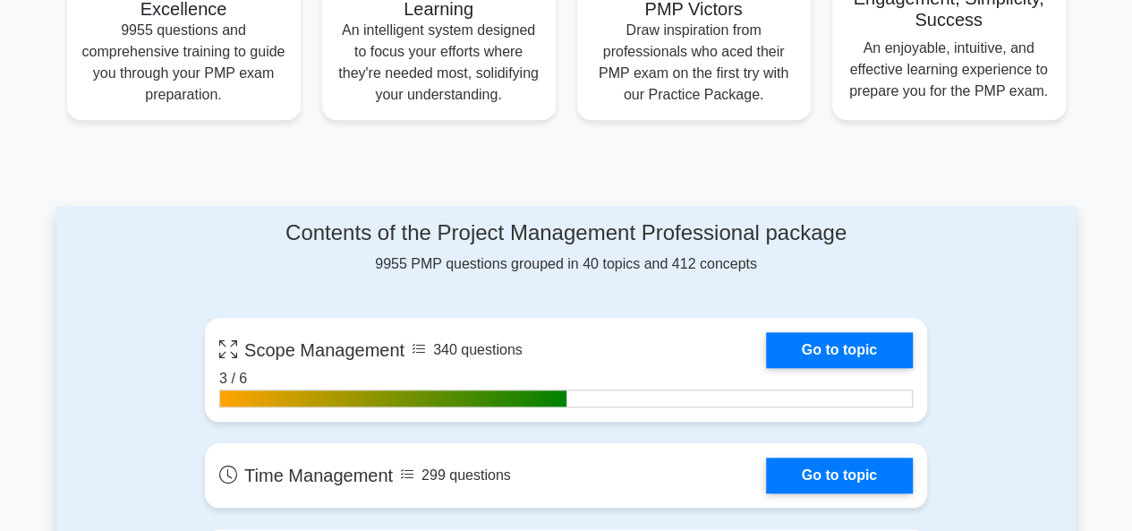
scroll to position [716, 0]
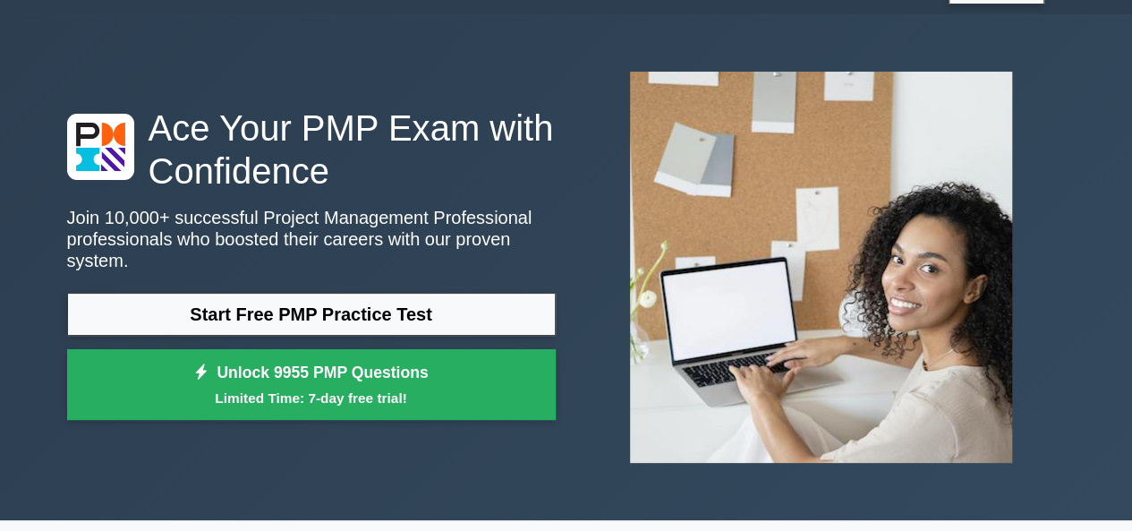
scroll to position [0, 0]
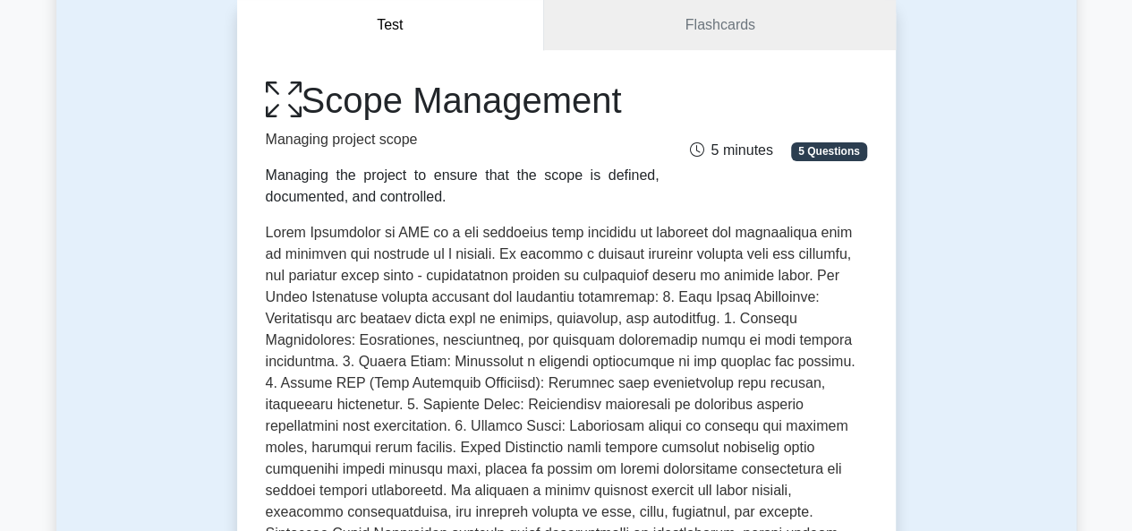
scroll to position [143, 0]
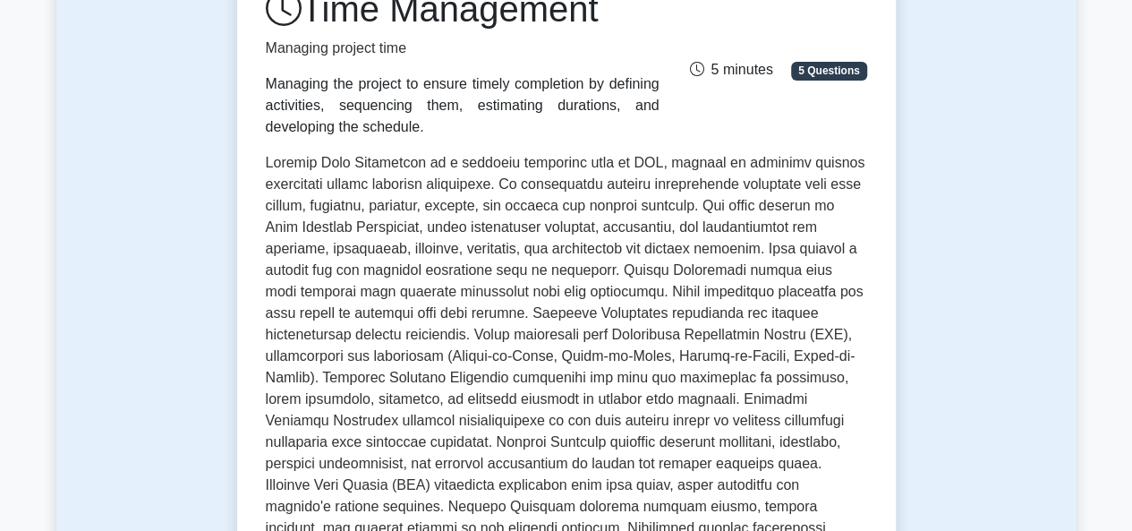
scroll to position [215, 0]
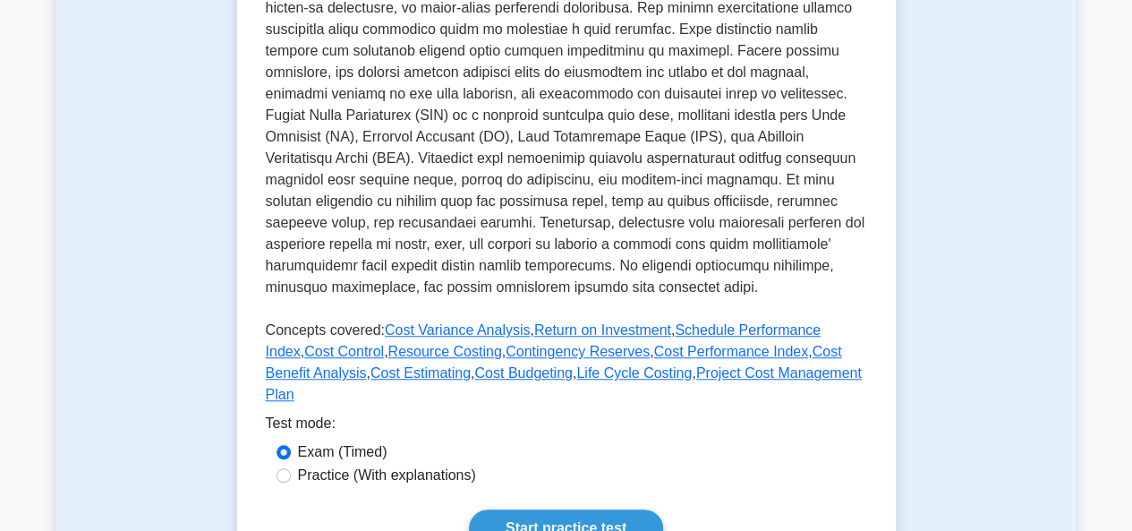
scroll to position [573, 0]
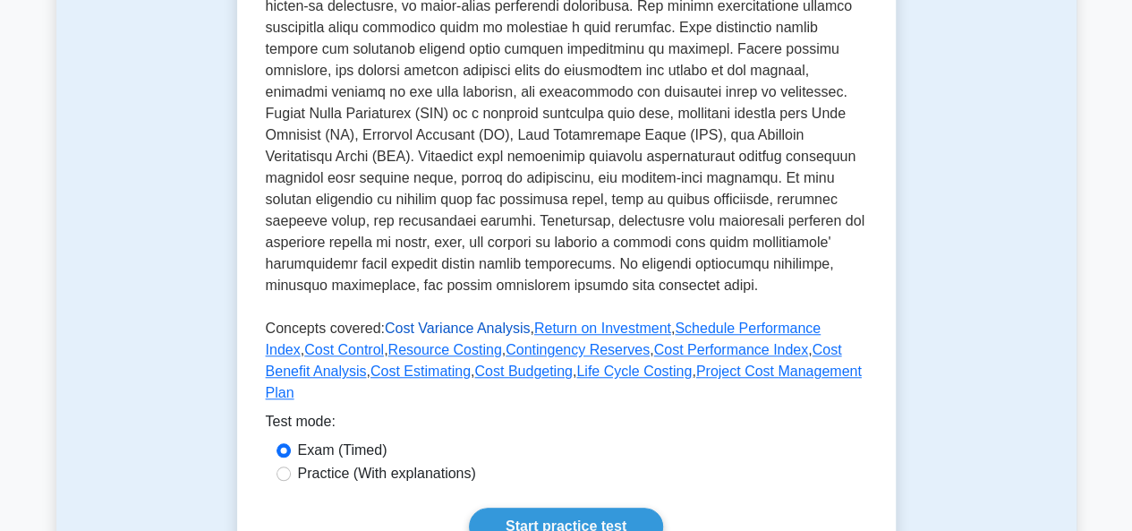
click at [489, 330] on link "Cost Variance Analysis" at bounding box center [457, 327] width 145 height 15
click at [580, 329] on link "Return on Investment" at bounding box center [602, 327] width 137 height 15
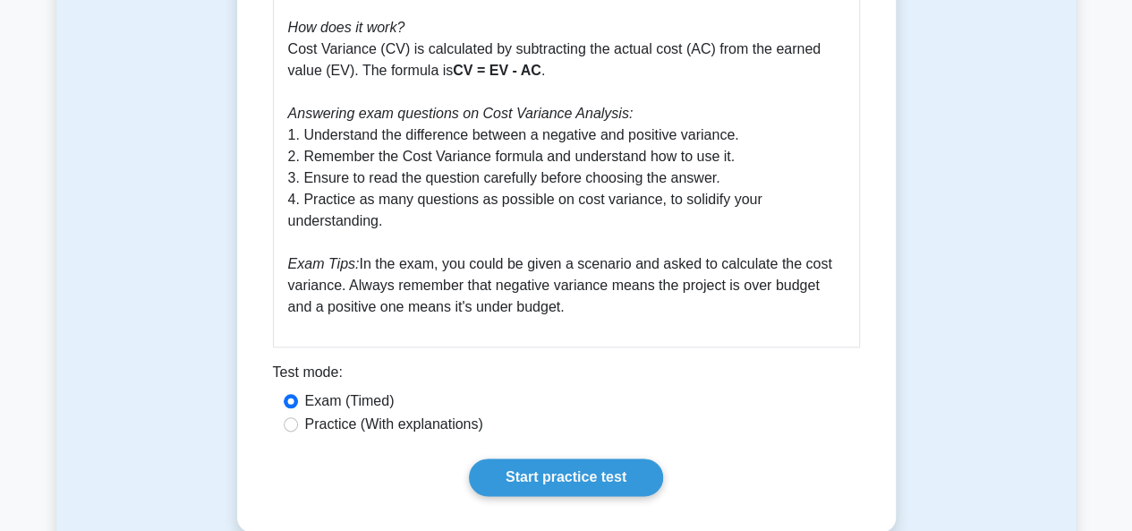
scroll to position [1074, 0]
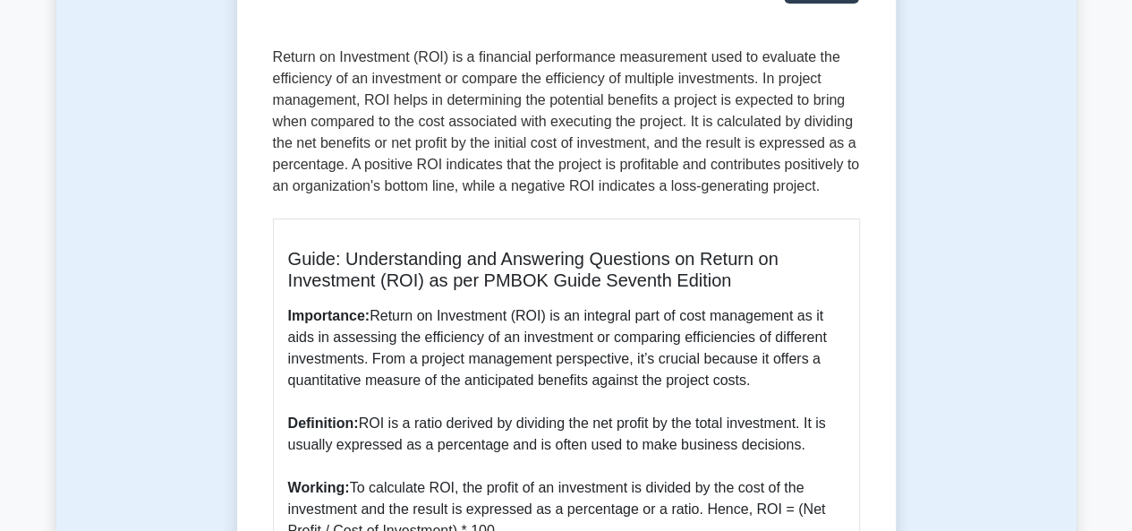
scroll to position [215, 0]
